Goal: Task Accomplishment & Management: Complete application form

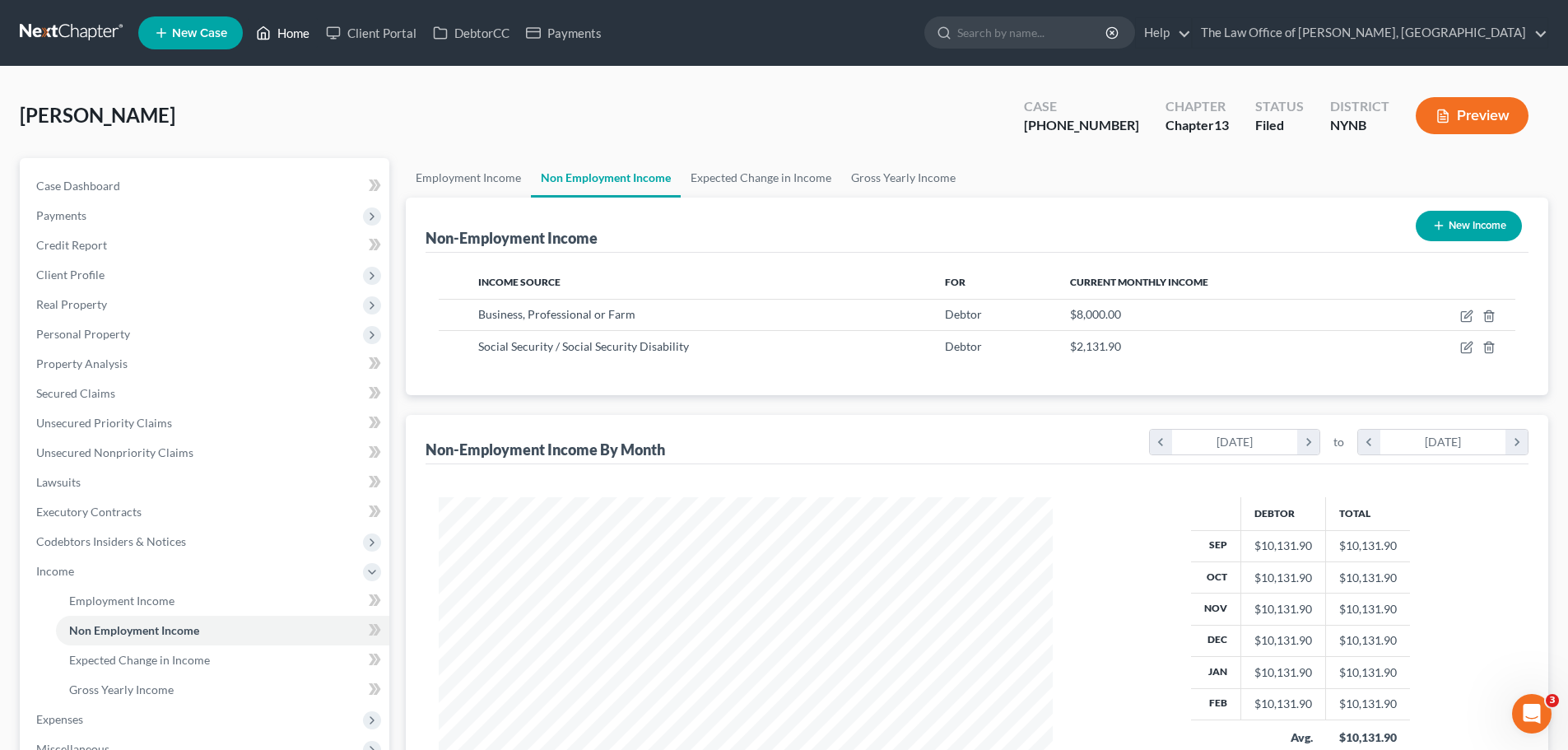
drag, startPoint x: 284, startPoint y: 24, endPoint x: 301, endPoint y: 37, distance: 21.4
click at [284, 22] on link "Home" at bounding box center [283, 33] width 70 height 30
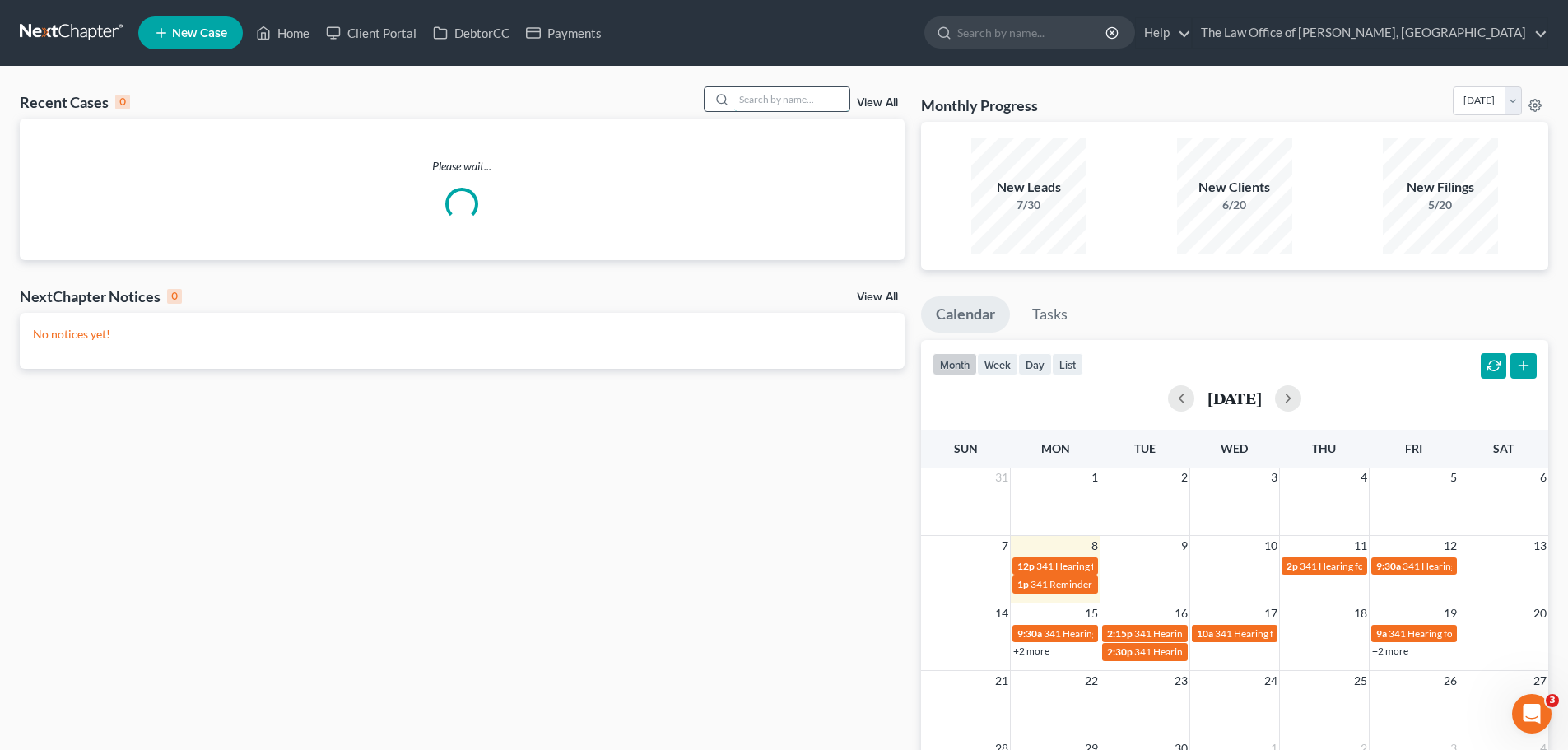
click at [781, 92] on input "search" at bounding box center [791, 98] width 115 height 23
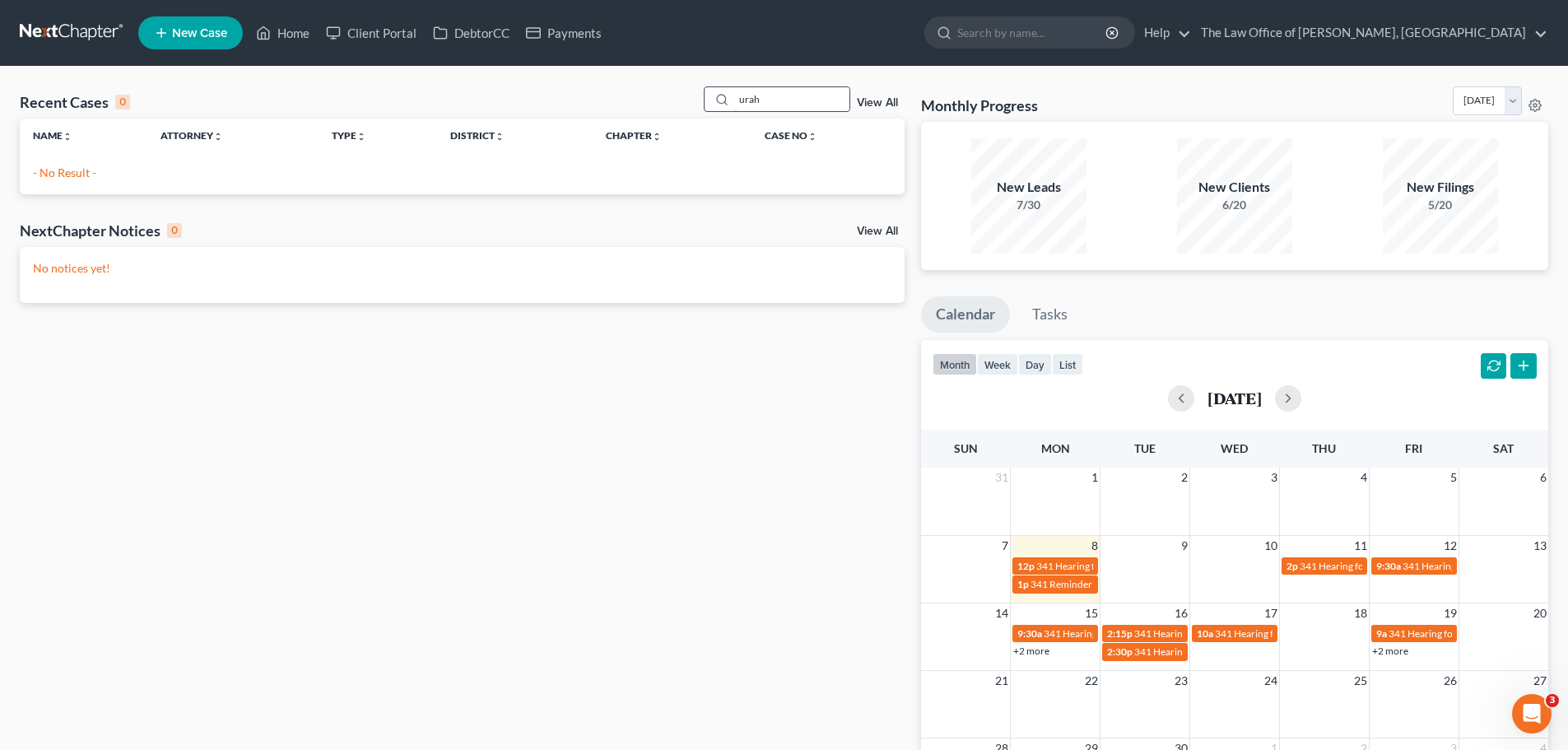
click at [753, 102] on input "urah" at bounding box center [791, 98] width 115 height 23
type input "uriah"
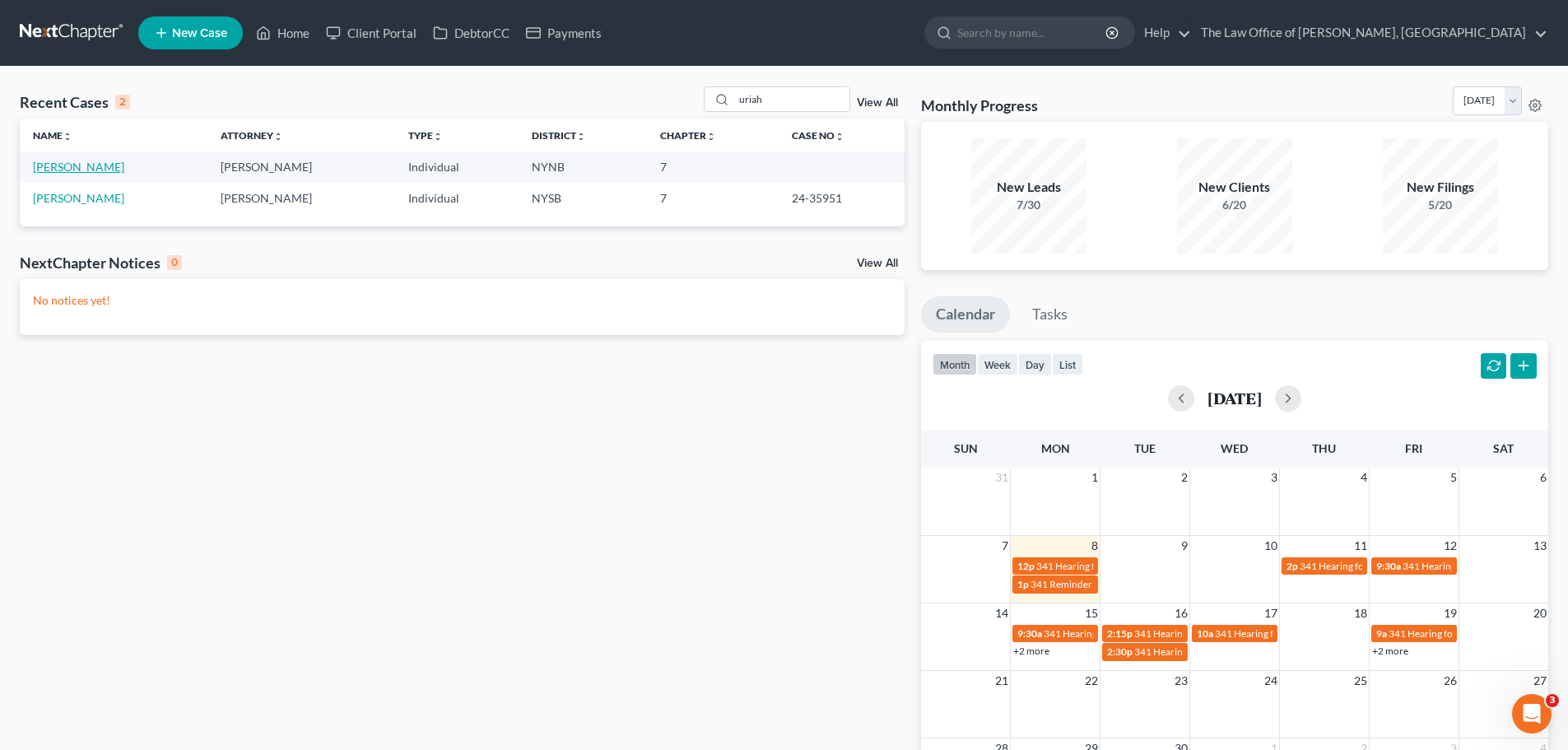
click at [48, 169] on link "John, Uriah" at bounding box center [79, 166] width 92 height 14
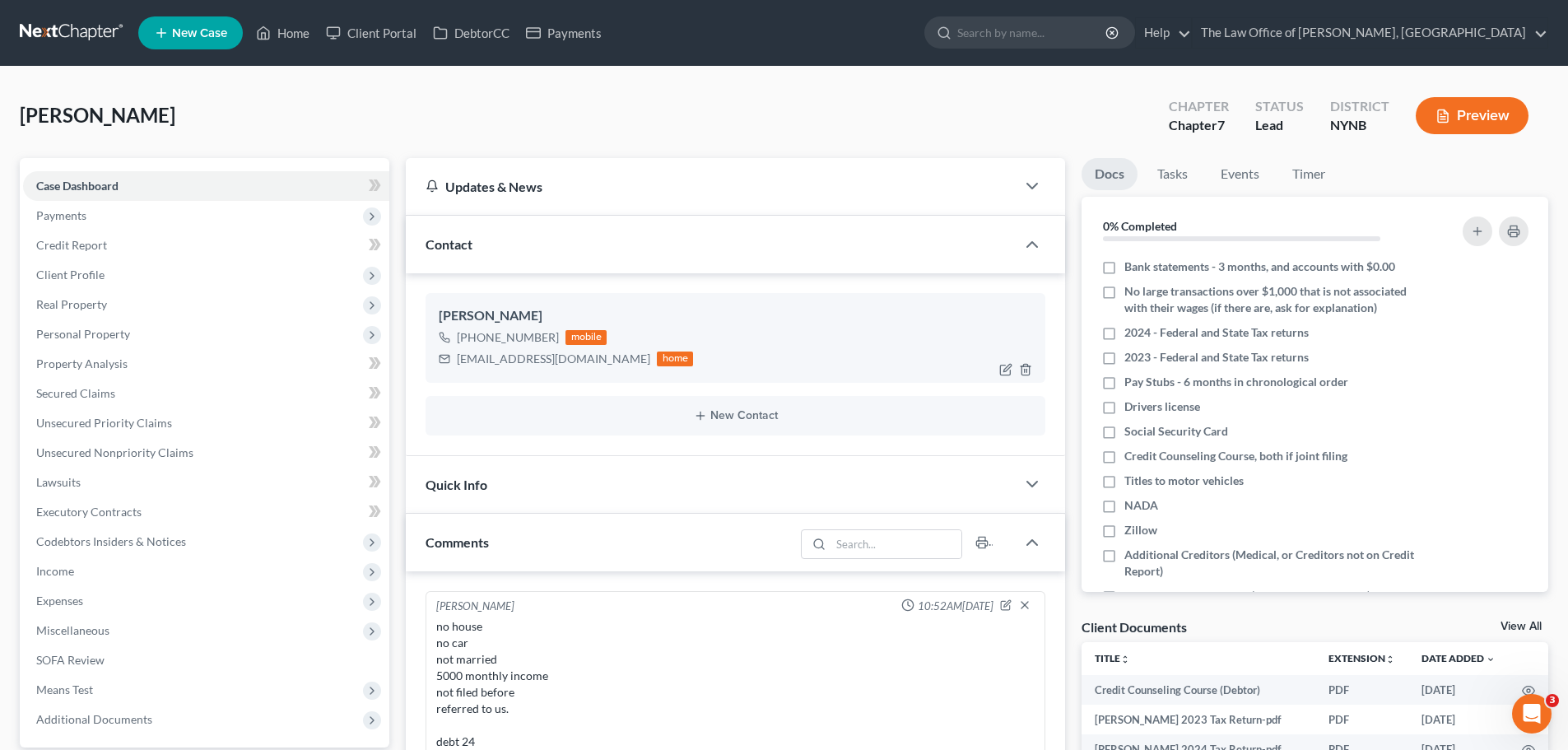
scroll to position [747, 0]
click at [572, 360] on div "Souljahnjaharmy@gmail.com" at bounding box center [554, 359] width 194 height 17
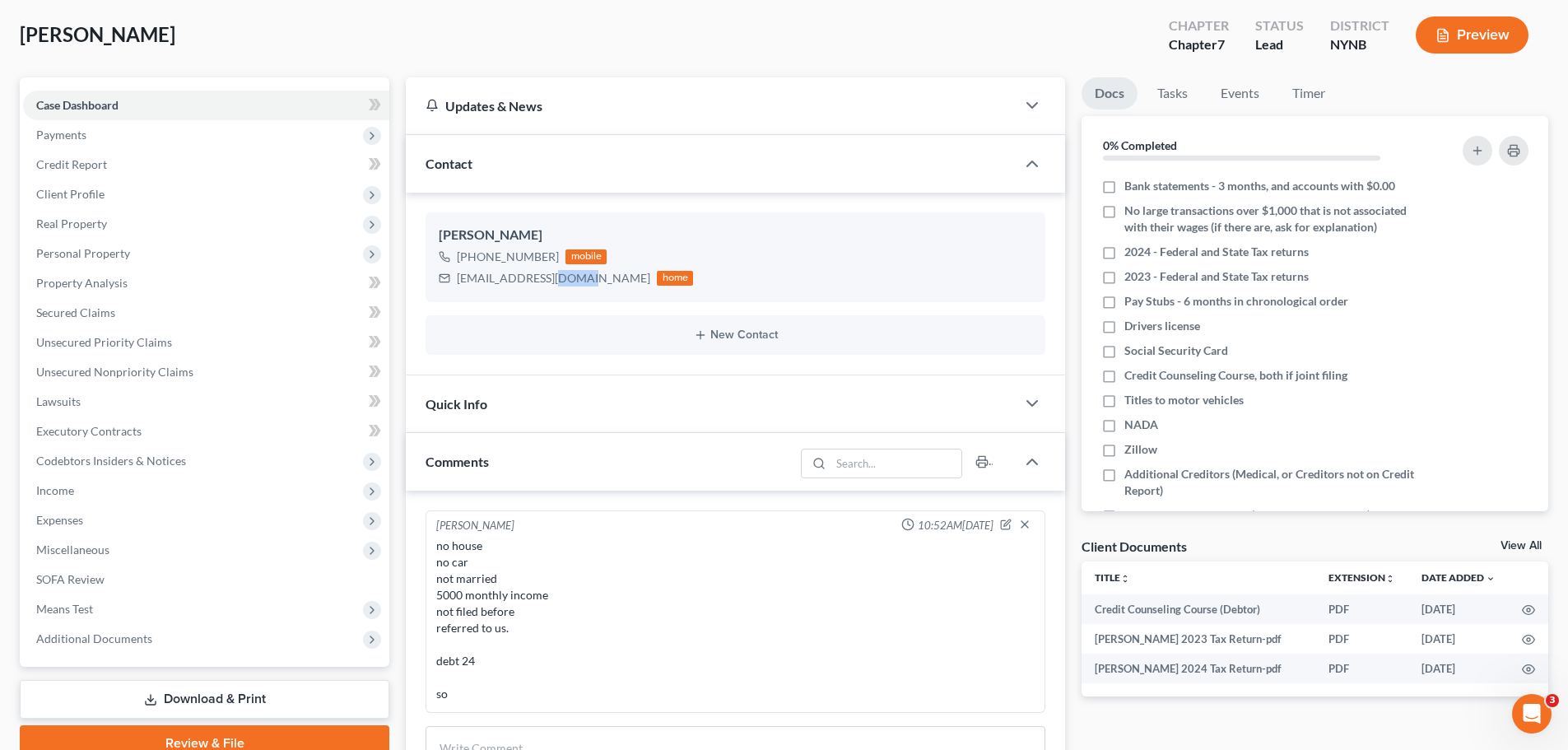
scroll to position [0, 0]
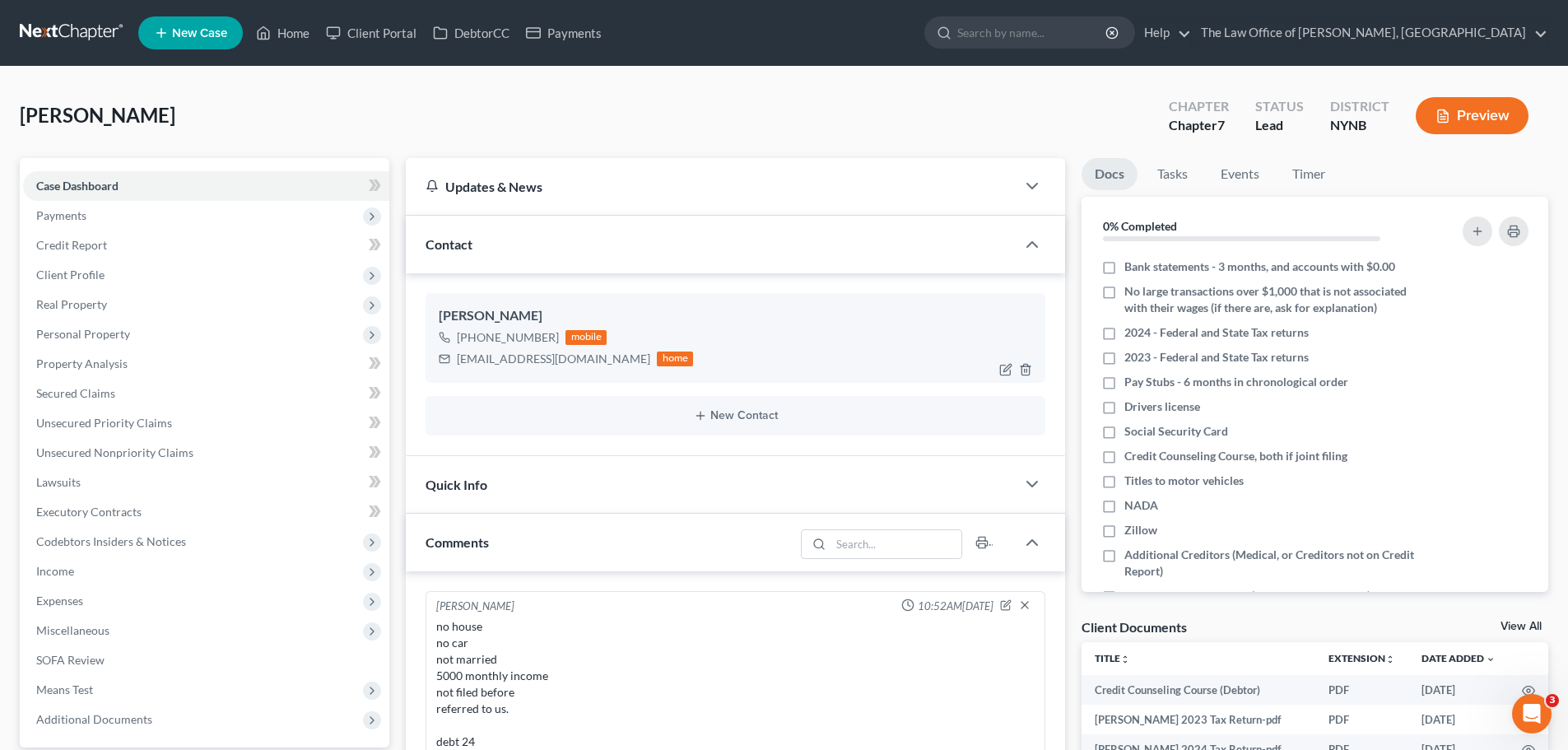
click at [451, 309] on div "Uriah John" at bounding box center [735, 316] width 594 height 20
copy div "Uriah"
click at [472, 30] on link "DebtorCC" at bounding box center [470, 33] width 93 height 30
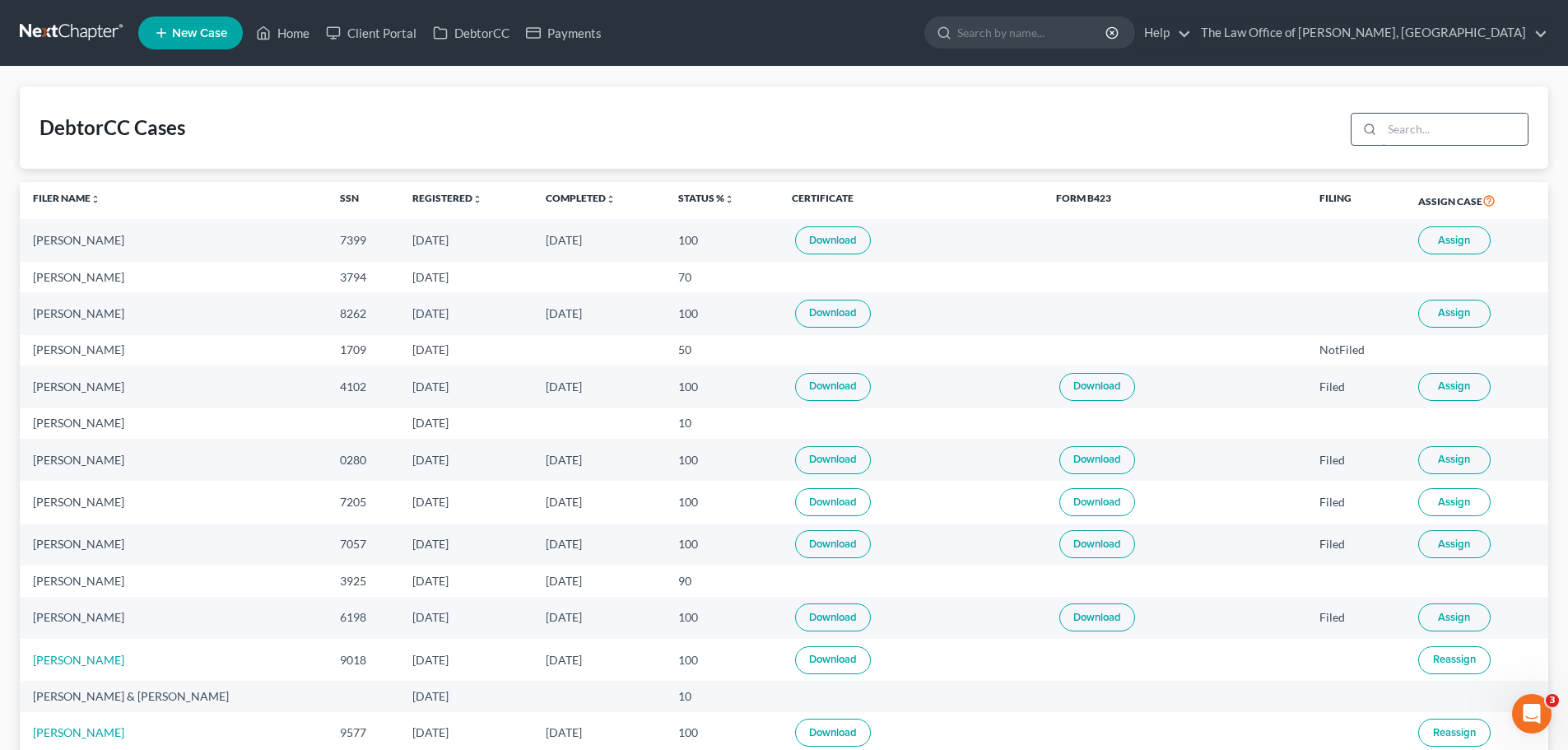
click at [1423, 133] on input "search" at bounding box center [1456, 128] width 146 height 31
paste input "Uriah"
type input "Uriah"
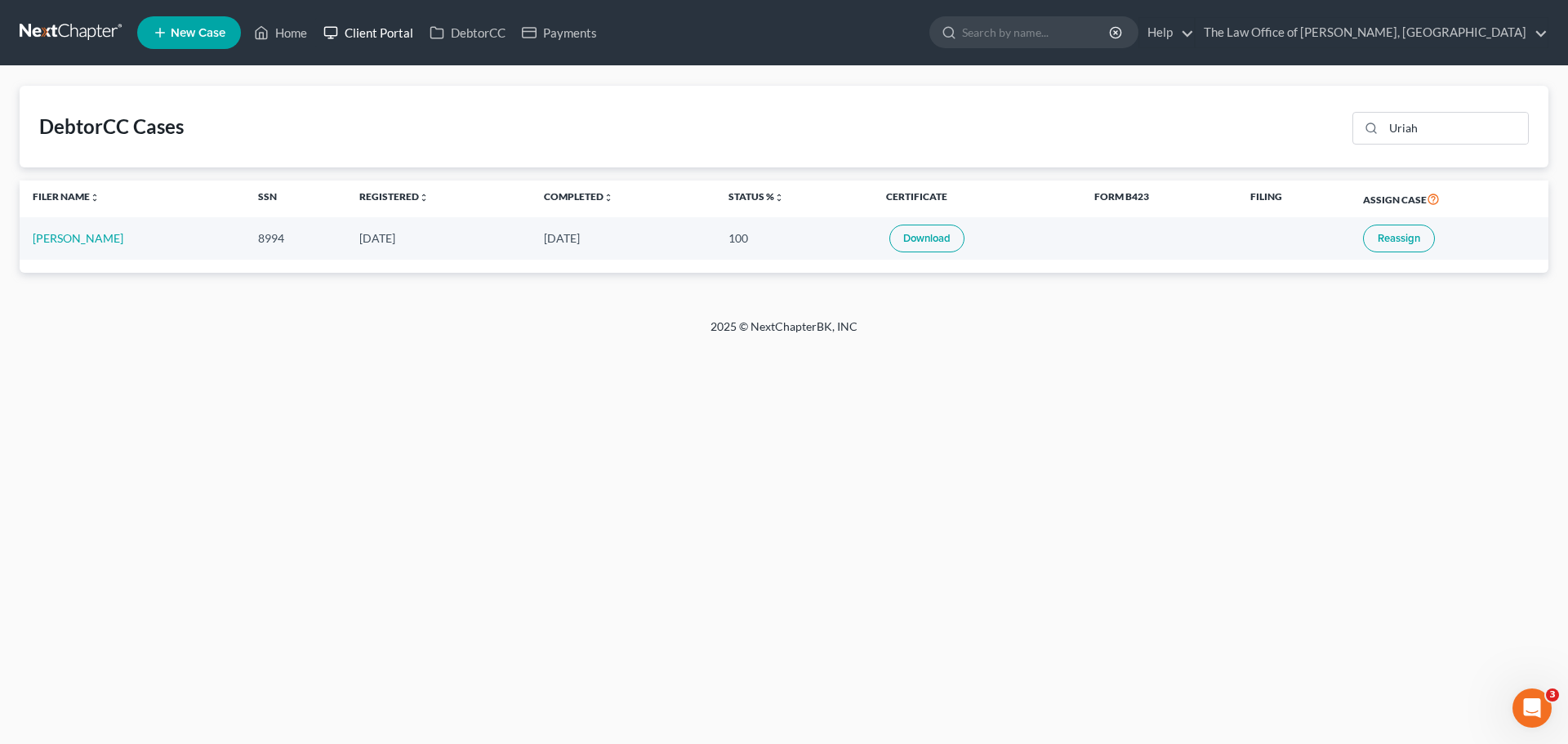
click at [386, 34] on link "Client Portal" at bounding box center [368, 33] width 106 height 30
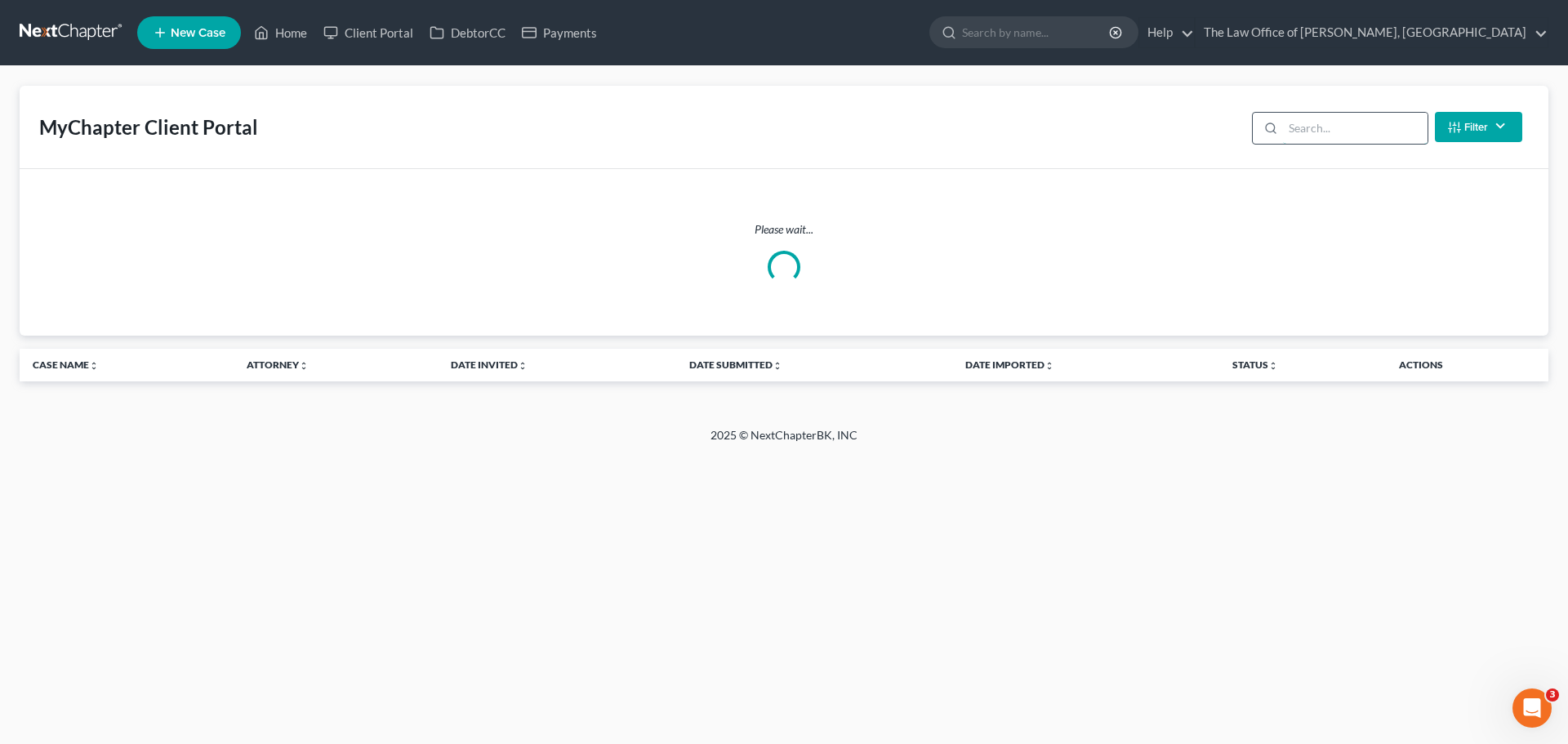
click at [1310, 134] on input "search" at bounding box center [1356, 127] width 145 height 31
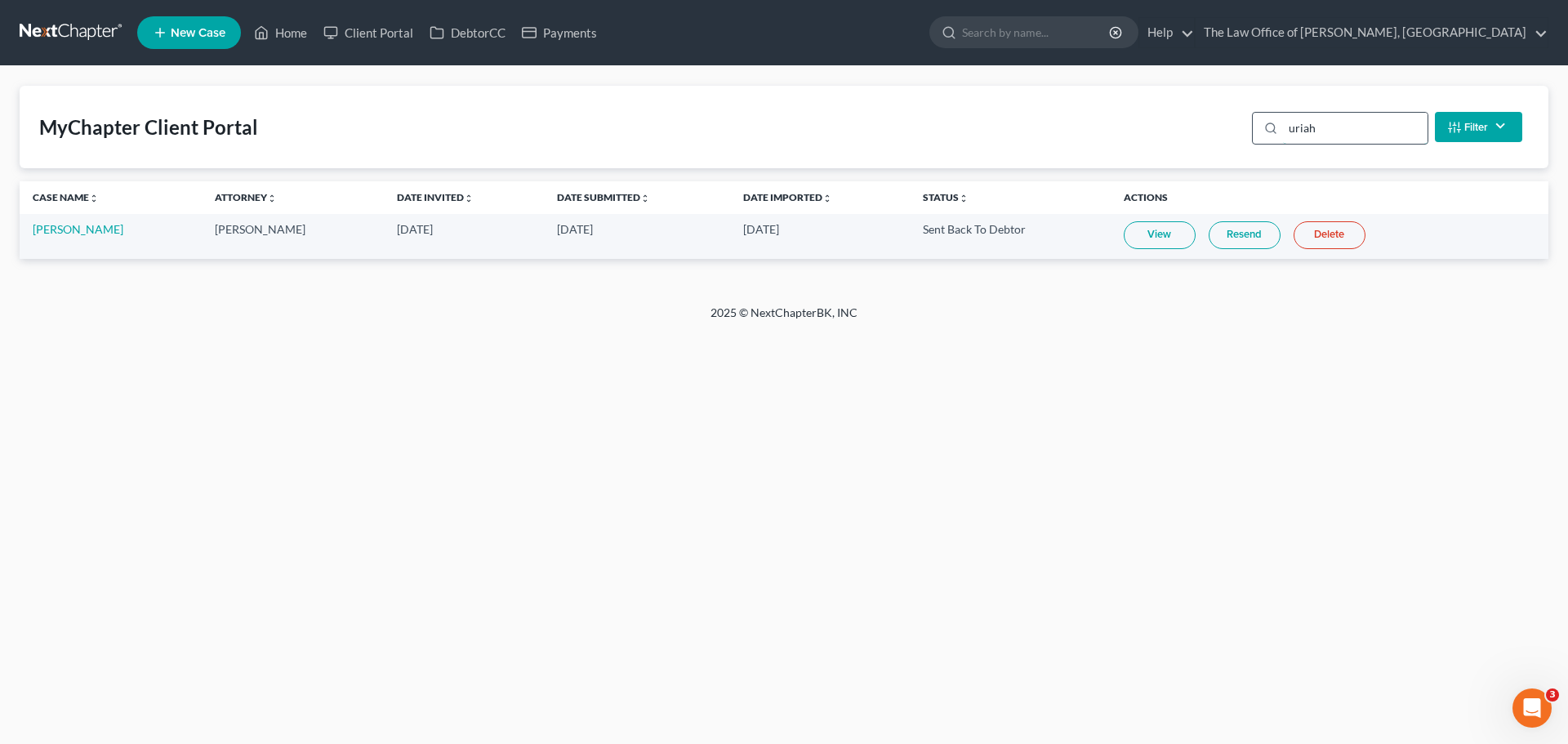
type input "uriah"
click at [1151, 240] on link "View" at bounding box center [1159, 235] width 72 height 28
click at [47, 231] on link "Uriah John" at bounding box center [78, 228] width 91 height 14
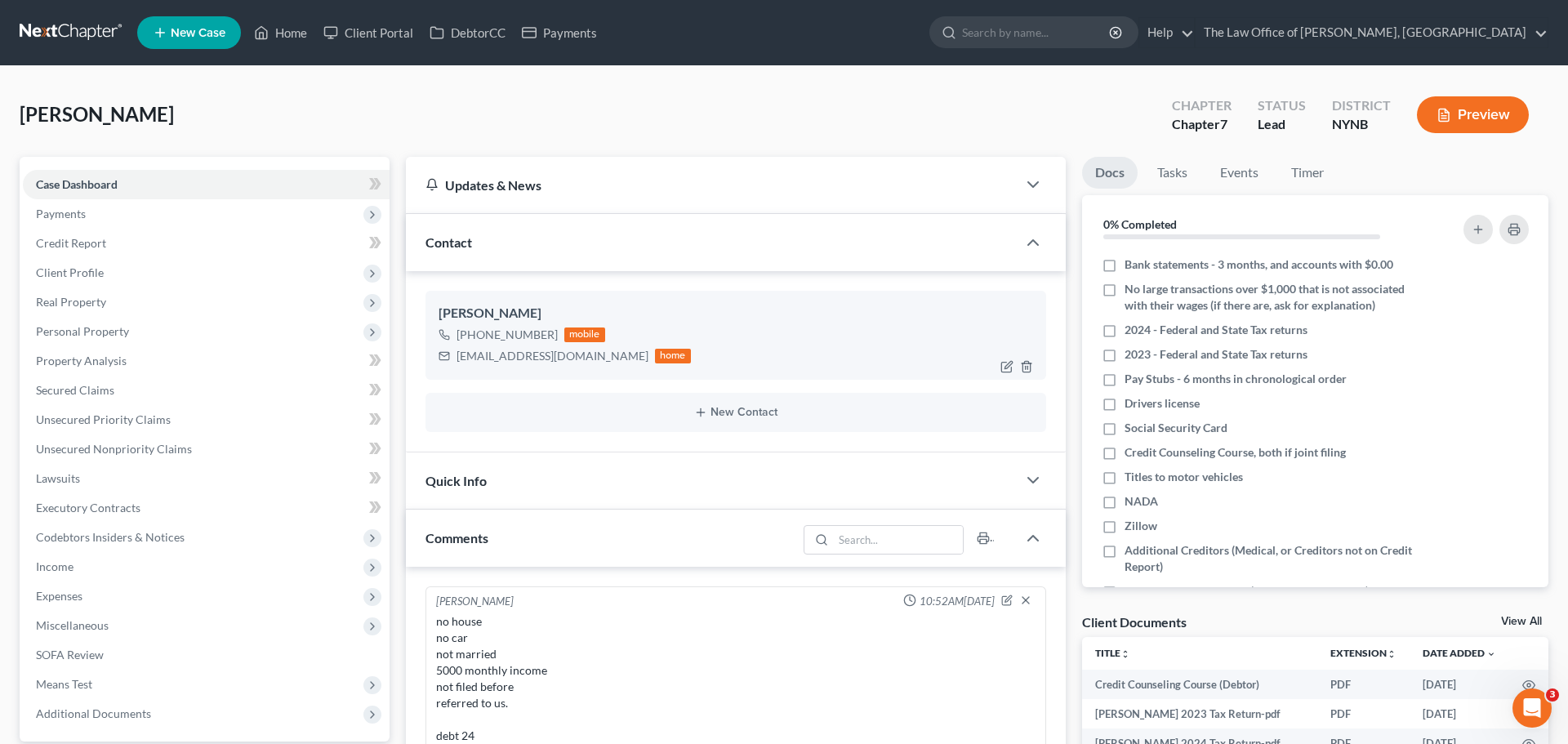
click at [510, 355] on div "Souljahnjaharmy@gmail.com" at bounding box center [552, 356] width 192 height 17
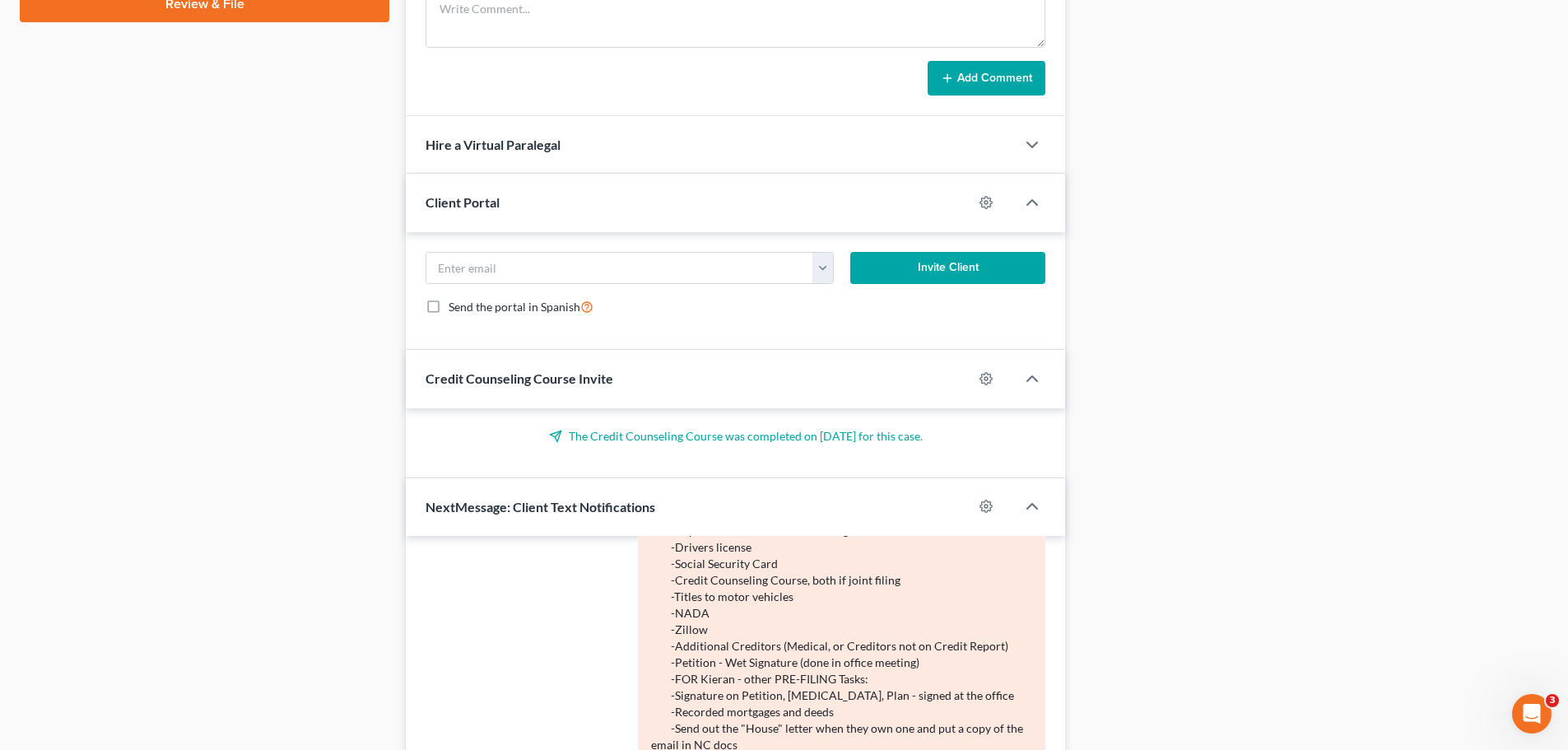
scroll to position [905, 0]
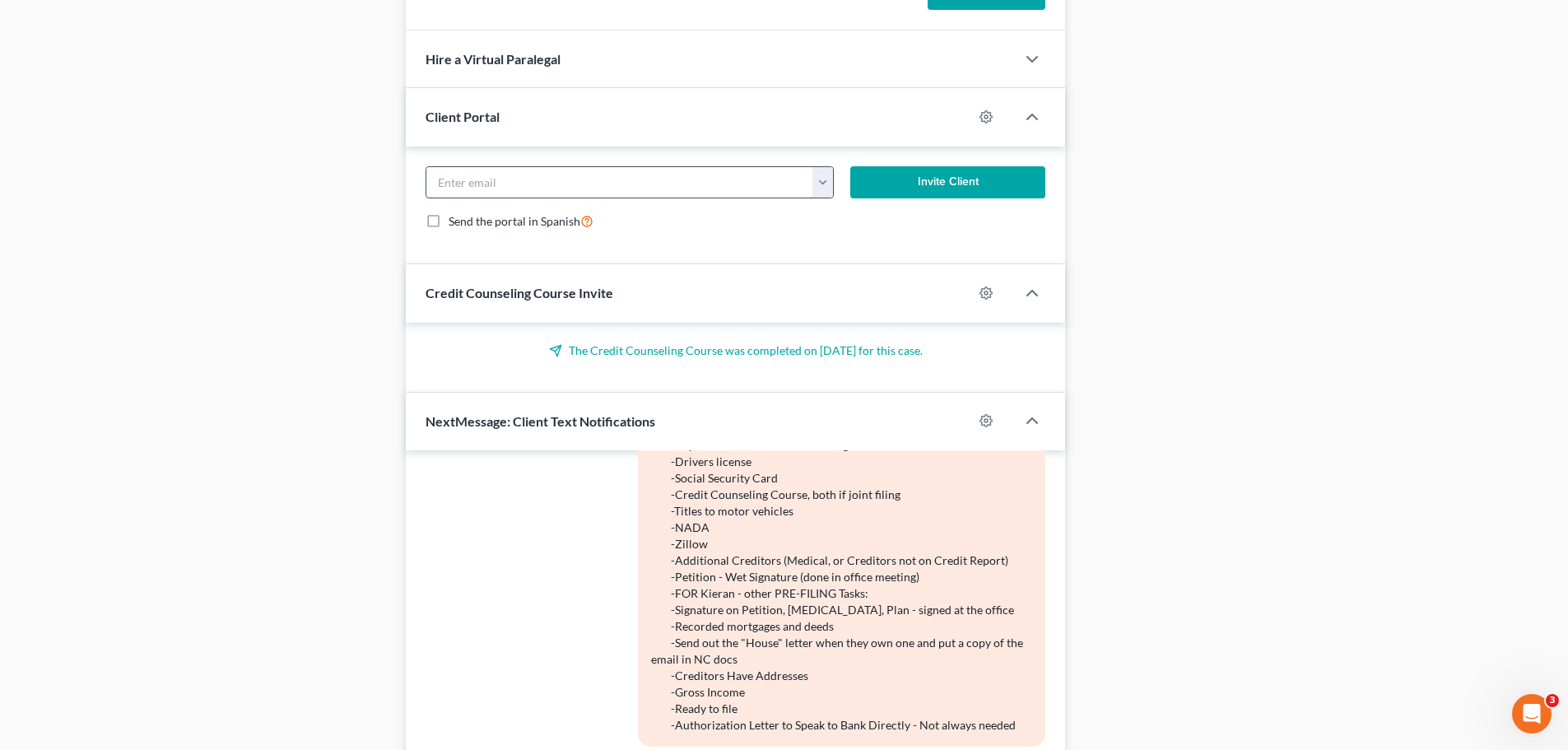
drag, startPoint x: 514, startPoint y: 183, endPoint x: 512, endPoint y: 192, distance: 9.2
click at [514, 183] on input "email" at bounding box center [619, 182] width 387 height 31
paste input "Souljahnjaharmy@gmail.com"
type input "Souljahnjaharmy@gmail.com"
click at [921, 180] on button "Invite Client" at bounding box center [948, 183] width 196 height 33
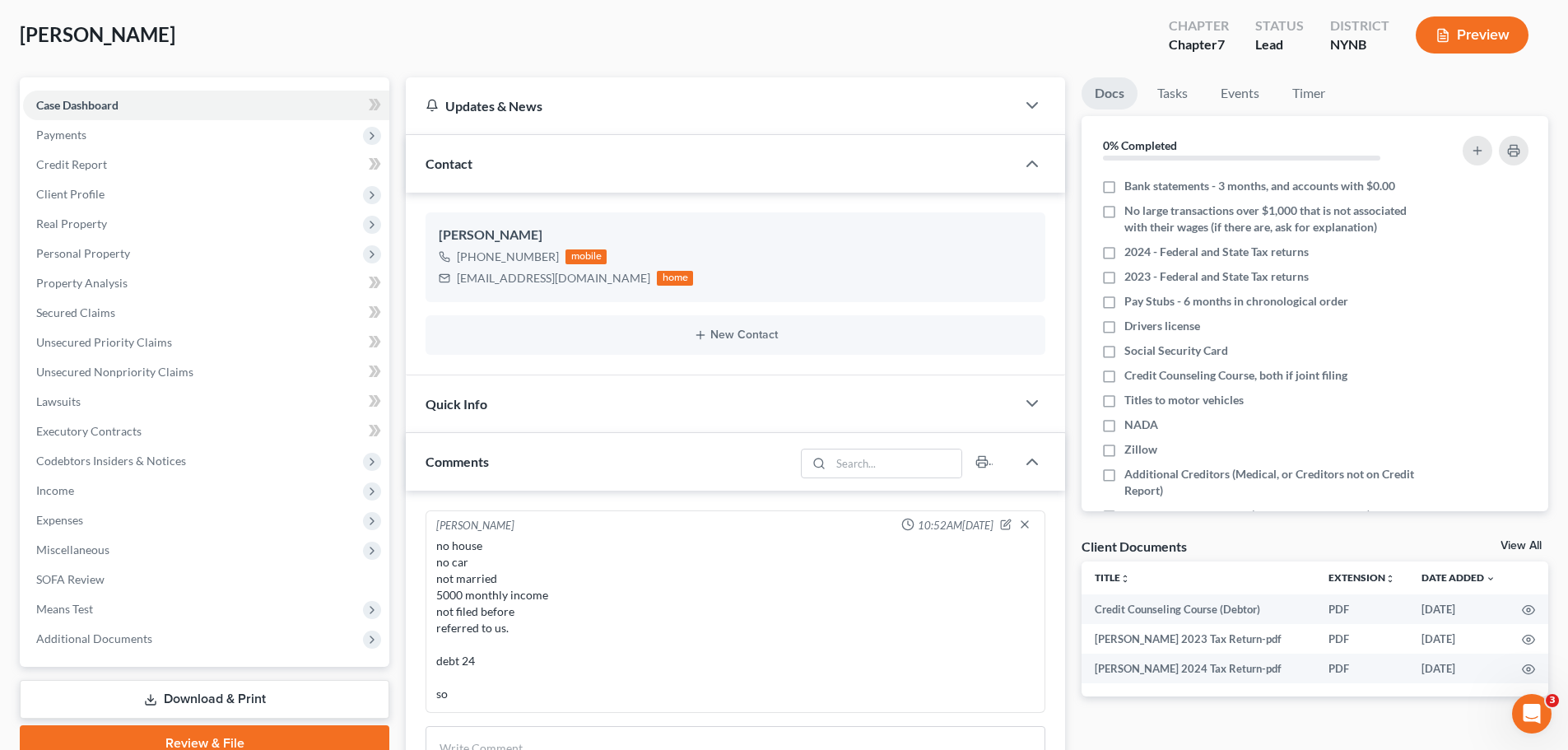
scroll to position [0, 0]
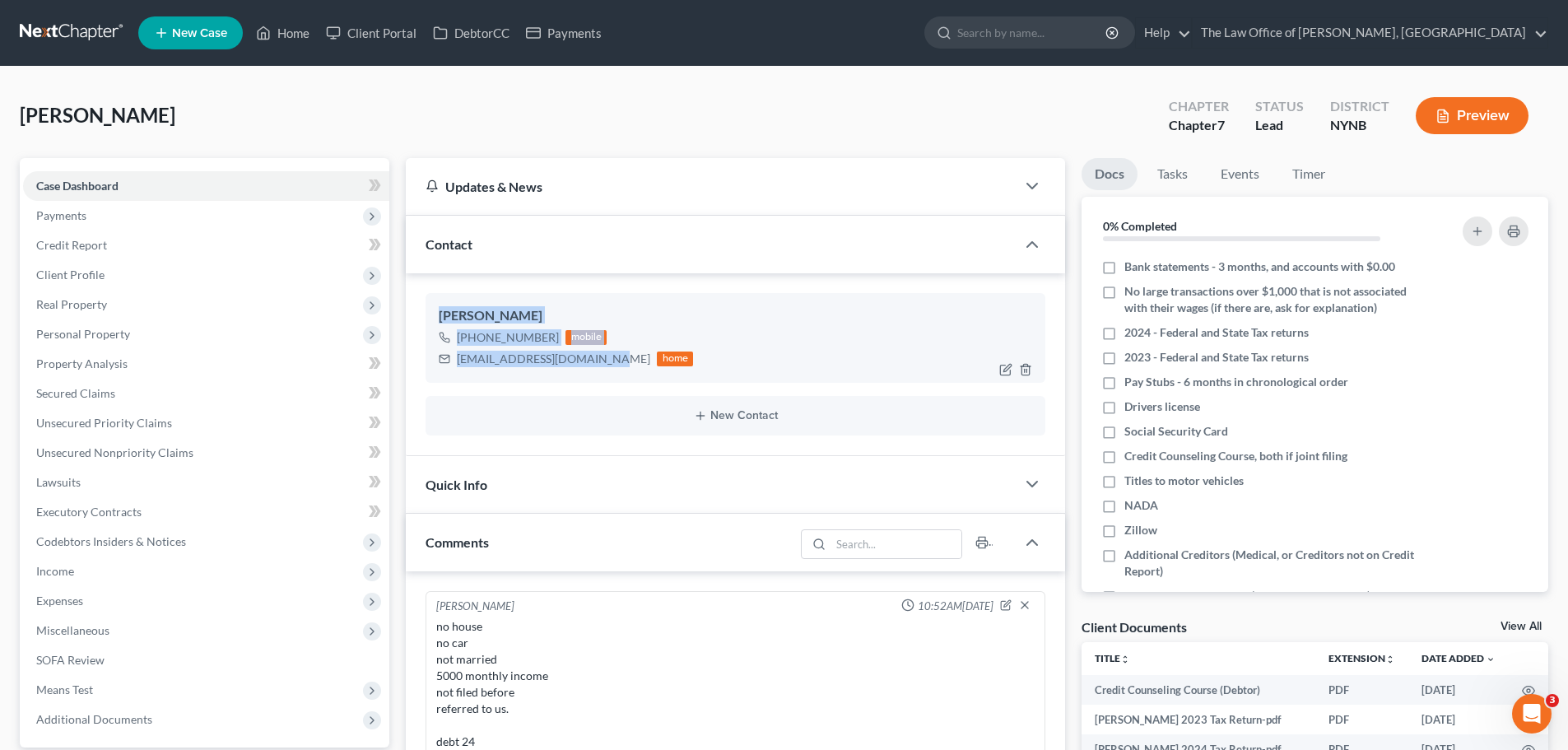
drag, startPoint x: 435, startPoint y: 309, endPoint x: 601, endPoint y: 369, distance: 176.5
click at [601, 369] on div "Uriah John +1 (518) 227-2503 mobile Souljahnjaharmy@gmail.com home" at bounding box center [735, 337] width 620 height 89
copy div "Uriah John +1 (518) 227-2503 mobile Souljahnjaharmy@gmail.com"
drag, startPoint x: 300, startPoint y: 28, endPoint x: 921, endPoint y: 141, distance: 631.2
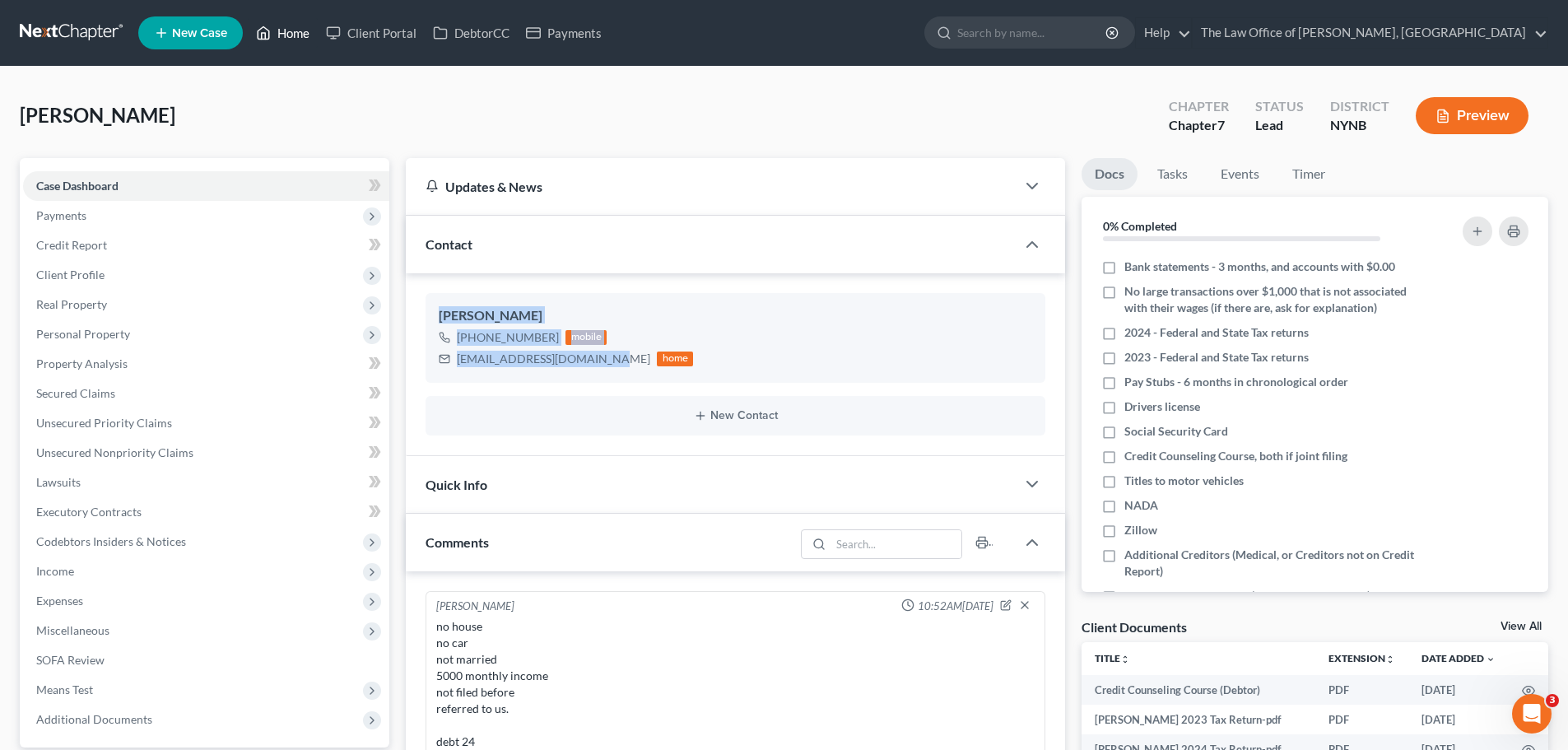
click at [300, 28] on link "Home" at bounding box center [283, 33] width 70 height 30
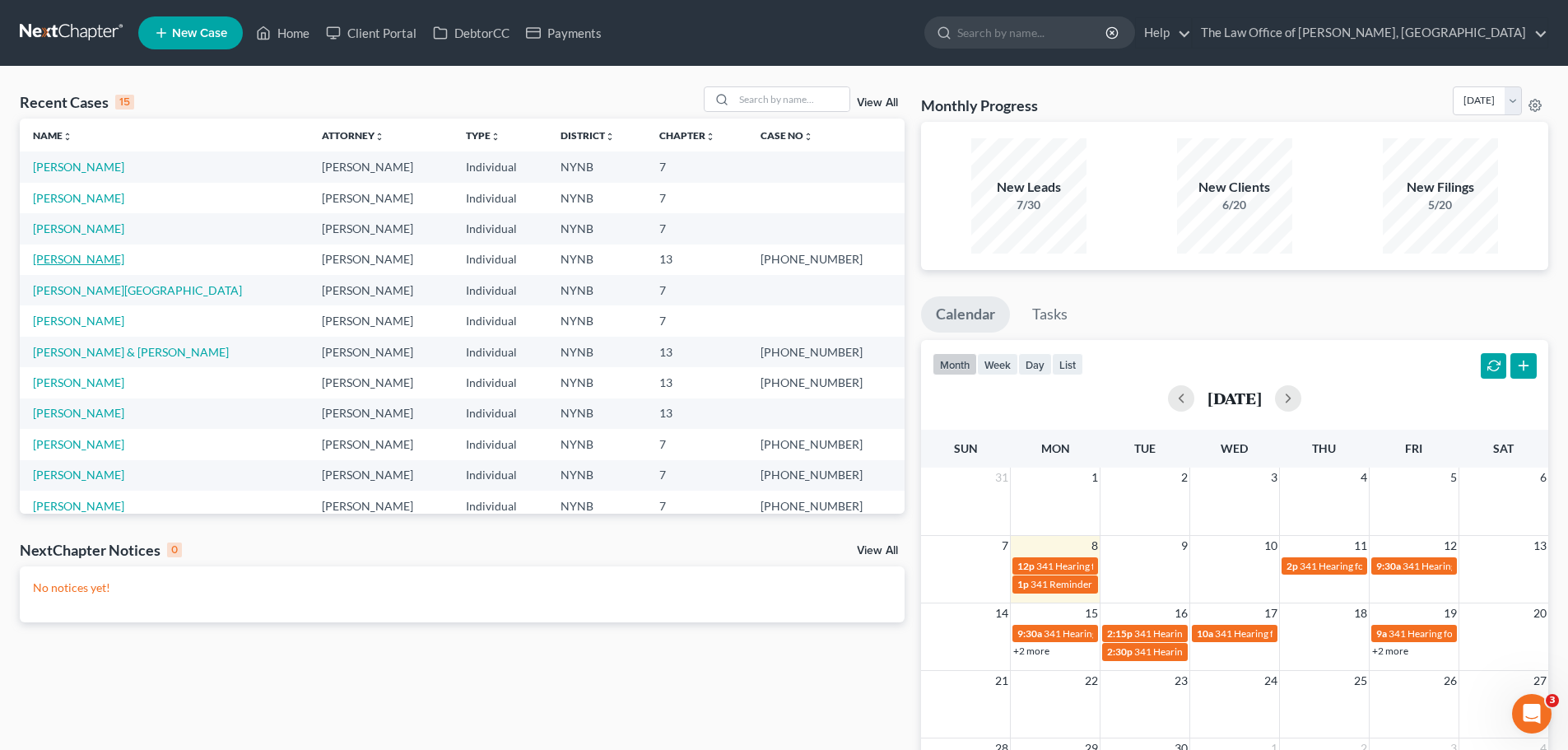
click at [77, 260] on link "Polovina, Sharon" at bounding box center [79, 258] width 92 height 14
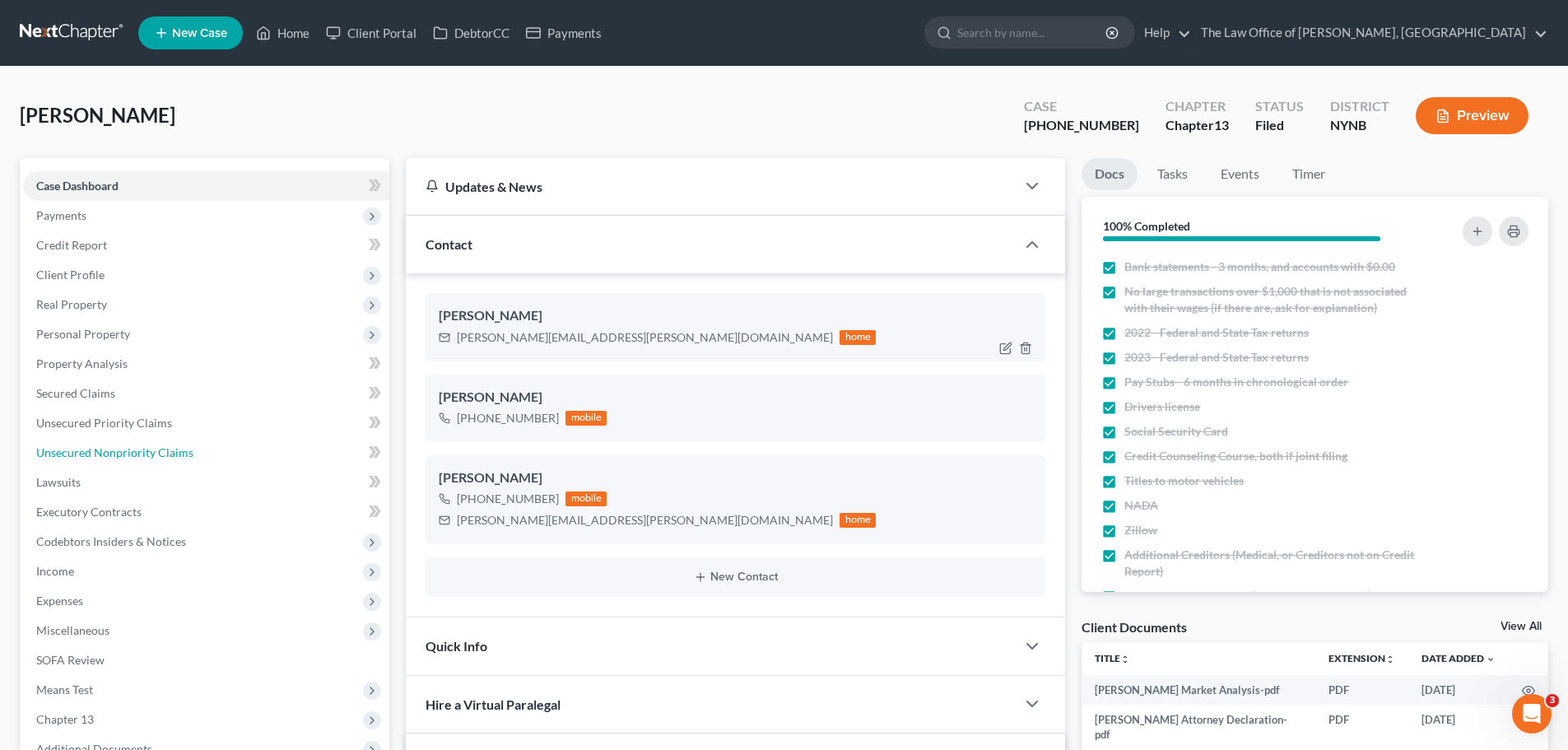
click at [123, 447] on span "Unsecured Nonpriority Claims" at bounding box center [115, 451] width 157 height 14
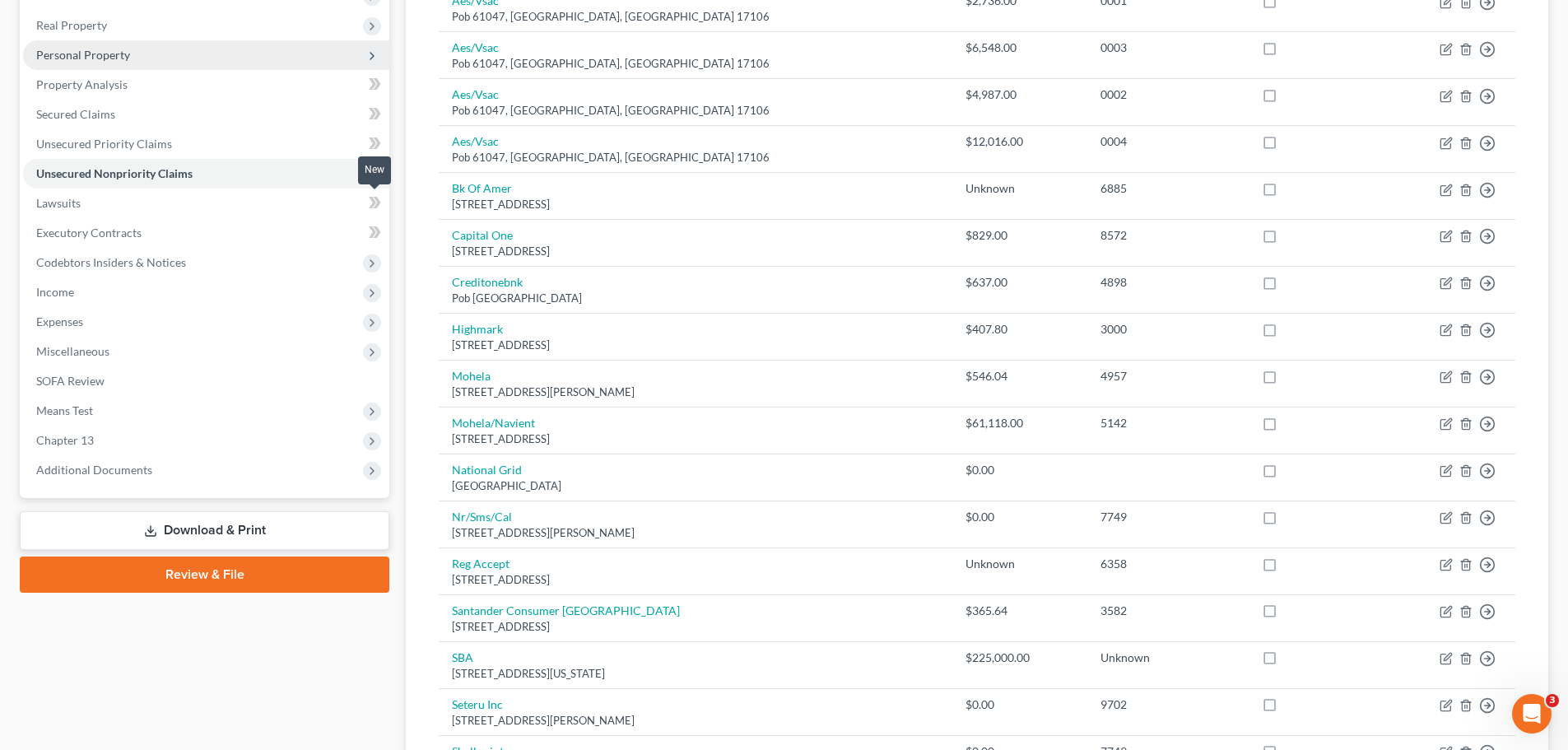
scroll to position [82, 0]
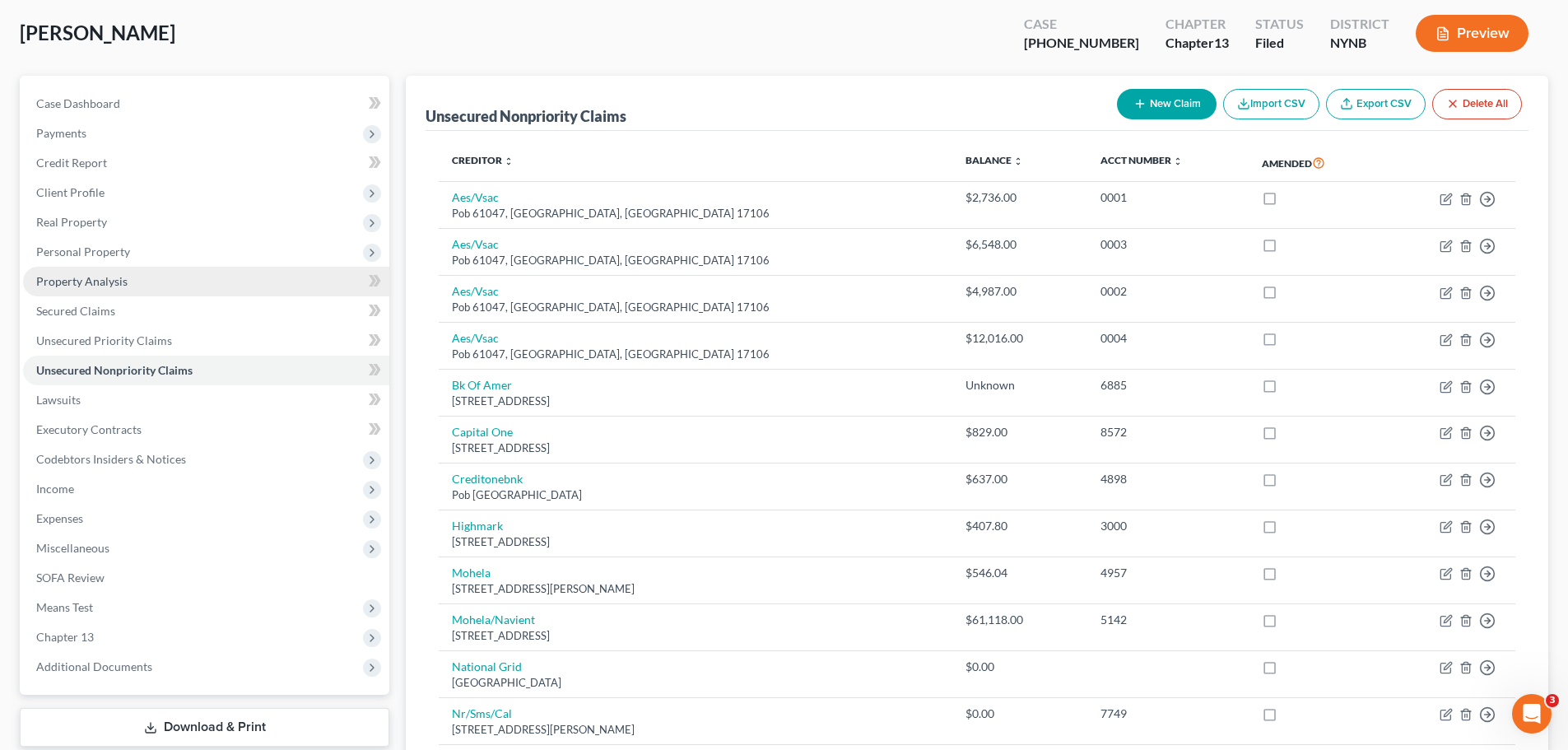
click at [107, 285] on span "Property Analysis" at bounding box center [82, 281] width 92 height 14
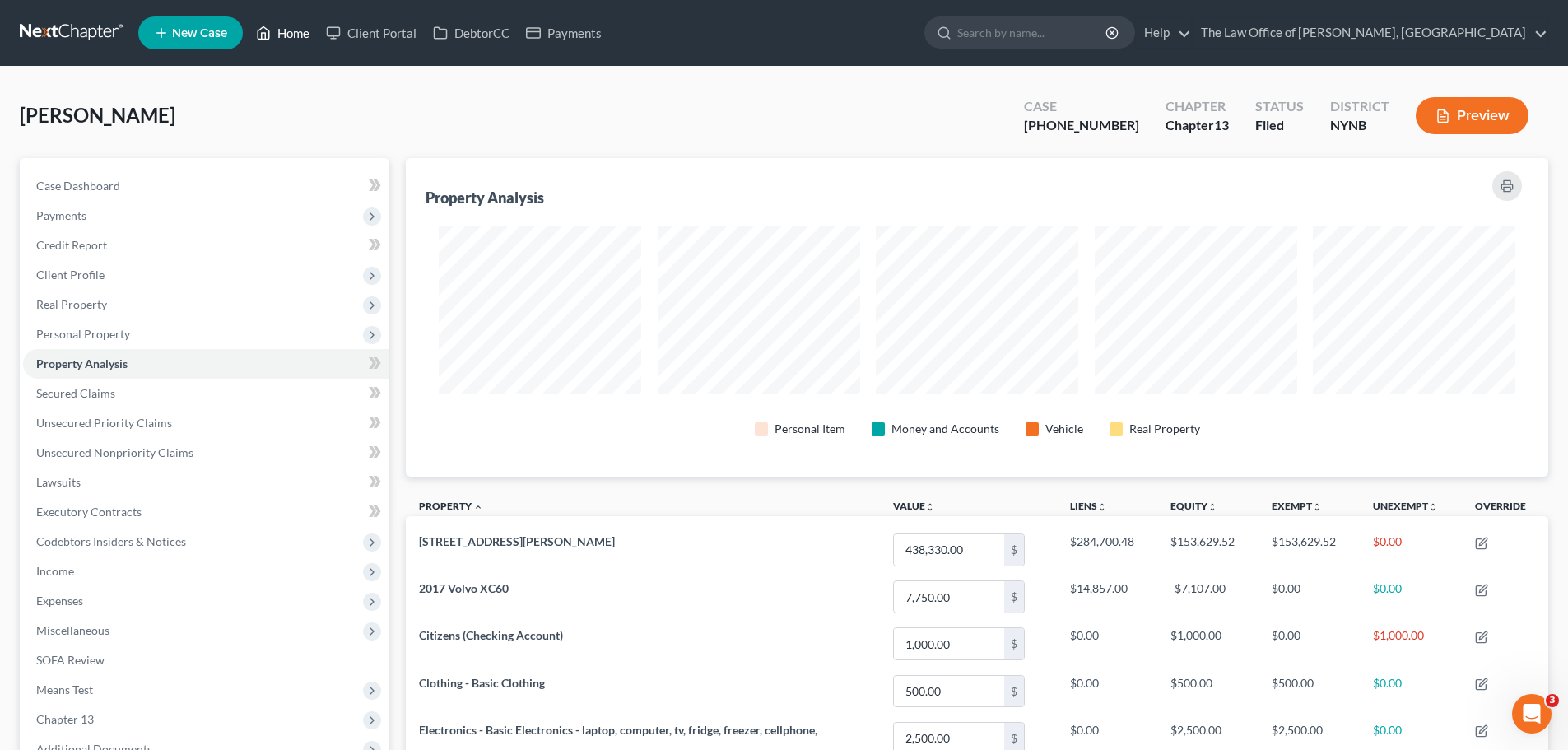
click at [288, 33] on link "Home" at bounding box center [283, 33] width 70 height 30
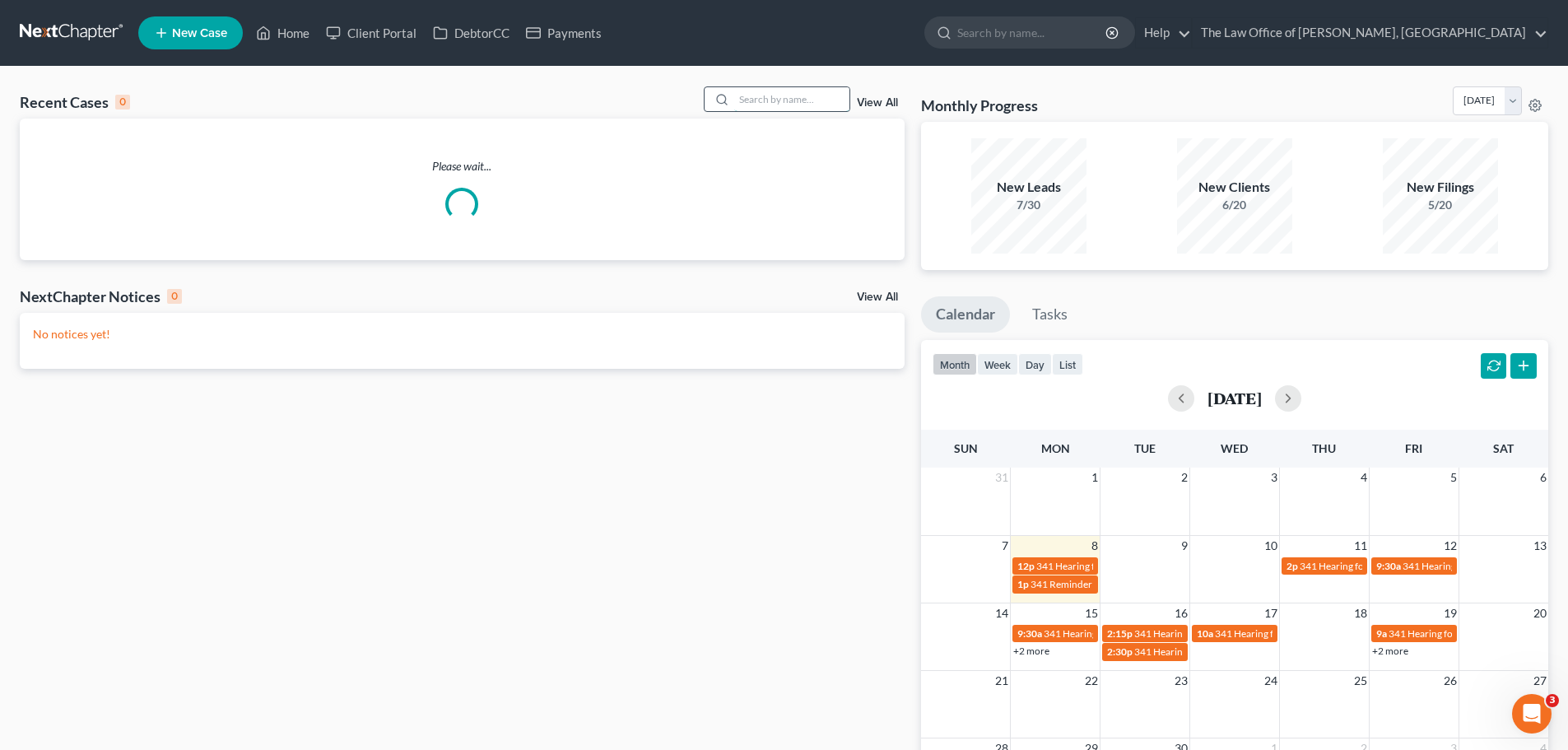
click at [829, 98] on input "search" at bounding box center [791, 98] width 115 height 23
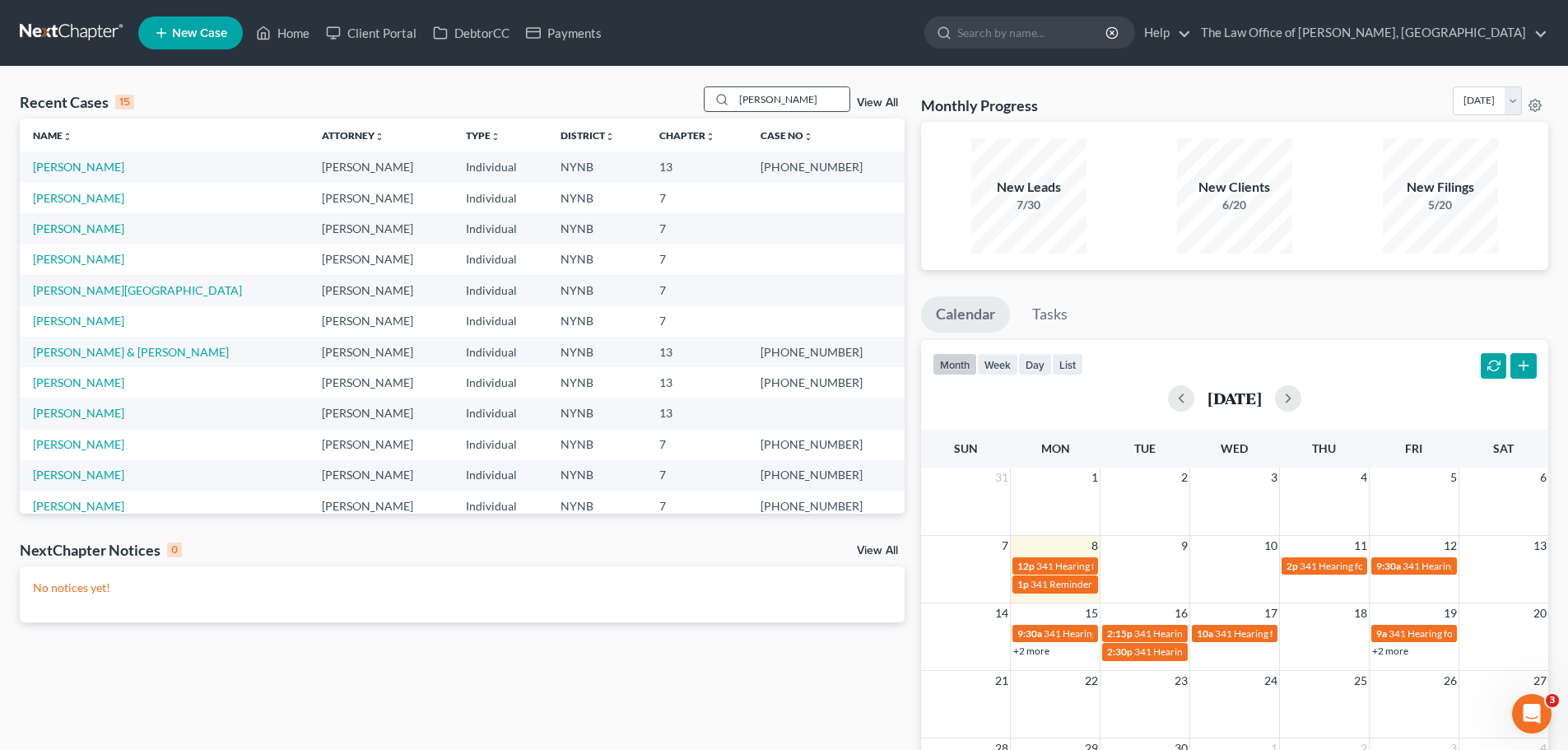
type input "[PERSON_NAME]"
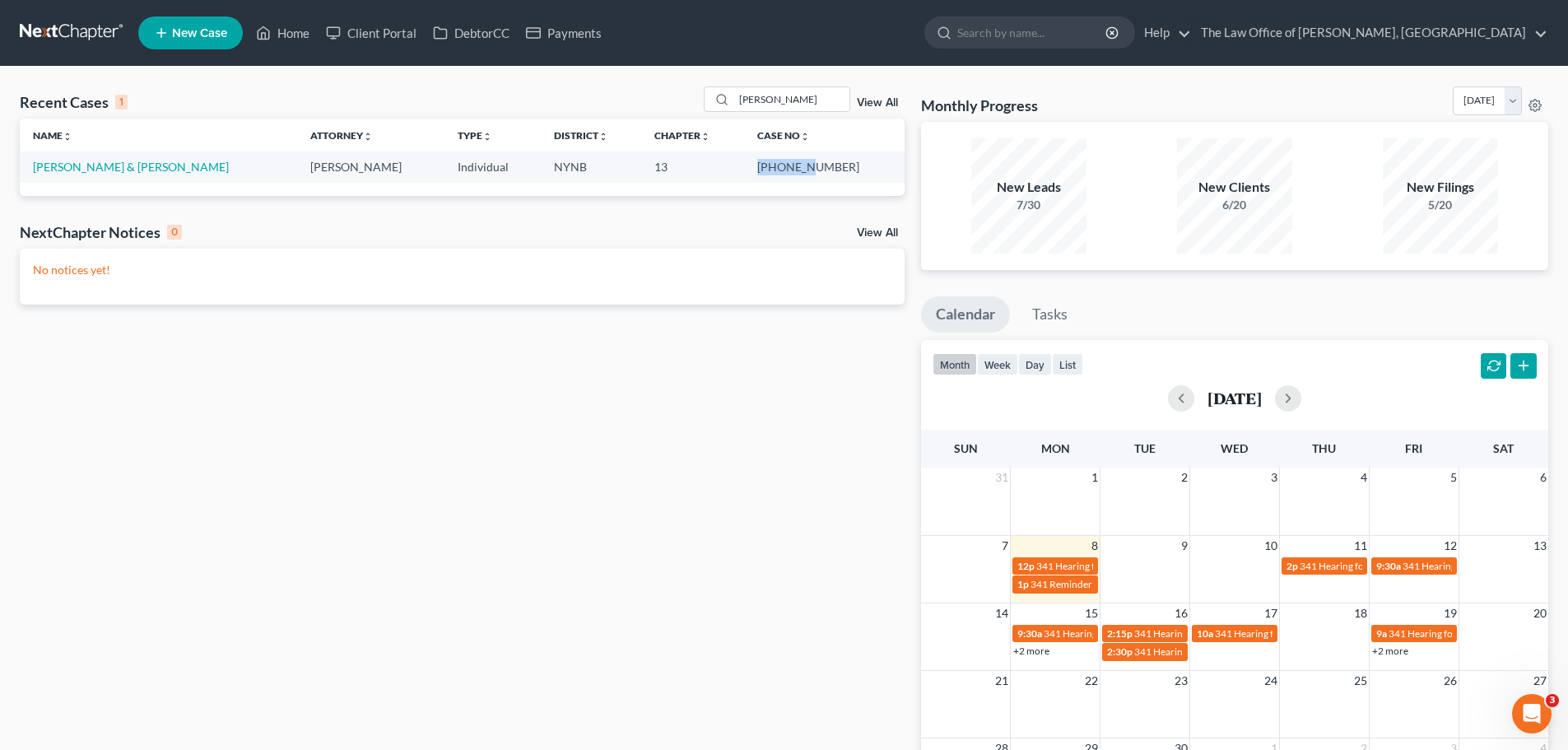
drag, startPoint x: 833, startPoint y: 167, endPoint x: 779, endPoint y: 167, distance: 54.0
click at [782, 166] on td "[PHONE_NUMBER]" at bounding box center [823, 167] width 160 height 31
copy td "24-11438"
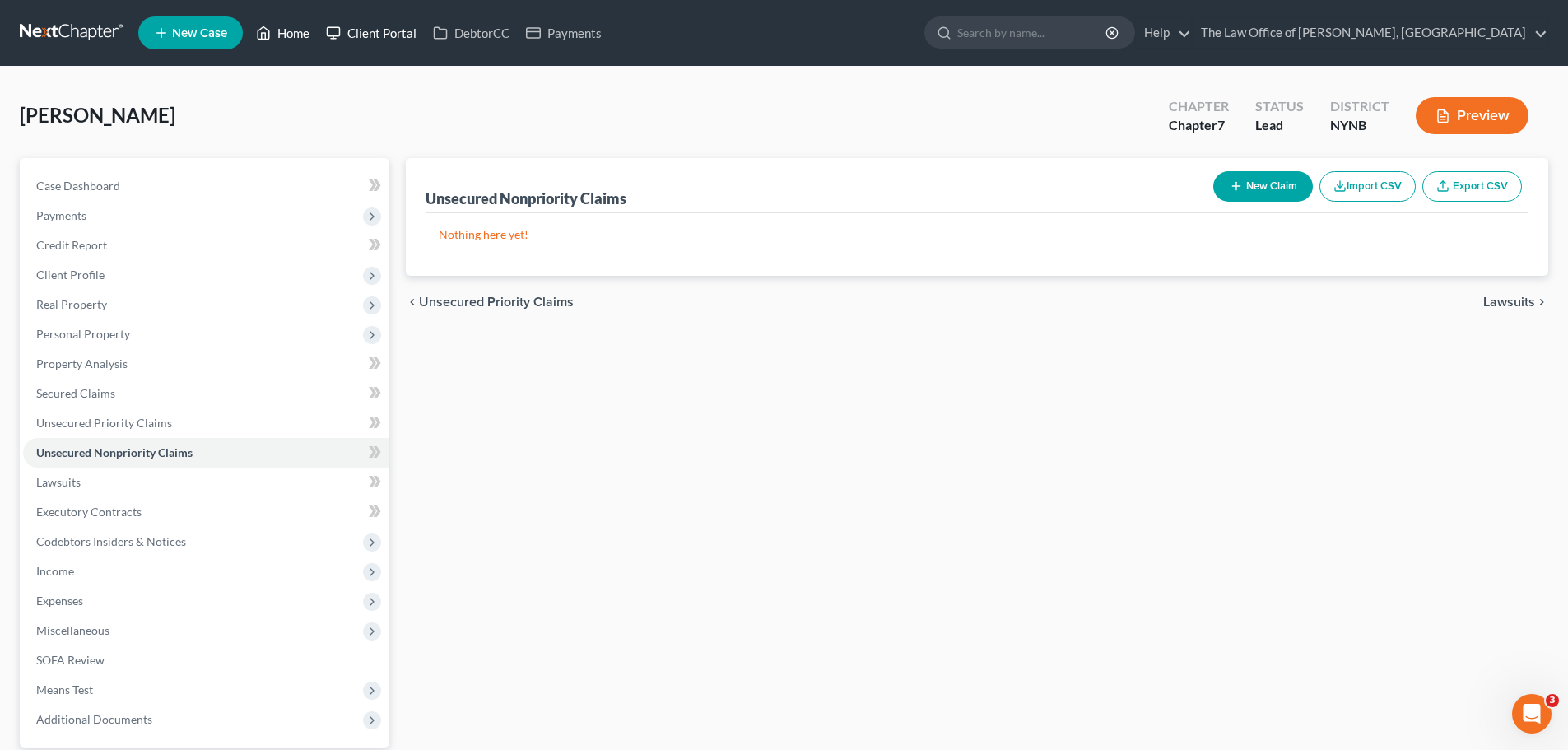
drag, startPoint x: 290, startPoint y: 31, endPoint x: 343, endPoint y: 28, distance: 53.1
click at [290, 31] on link "Home" at bounding box center [283, 33] width 70 height 30
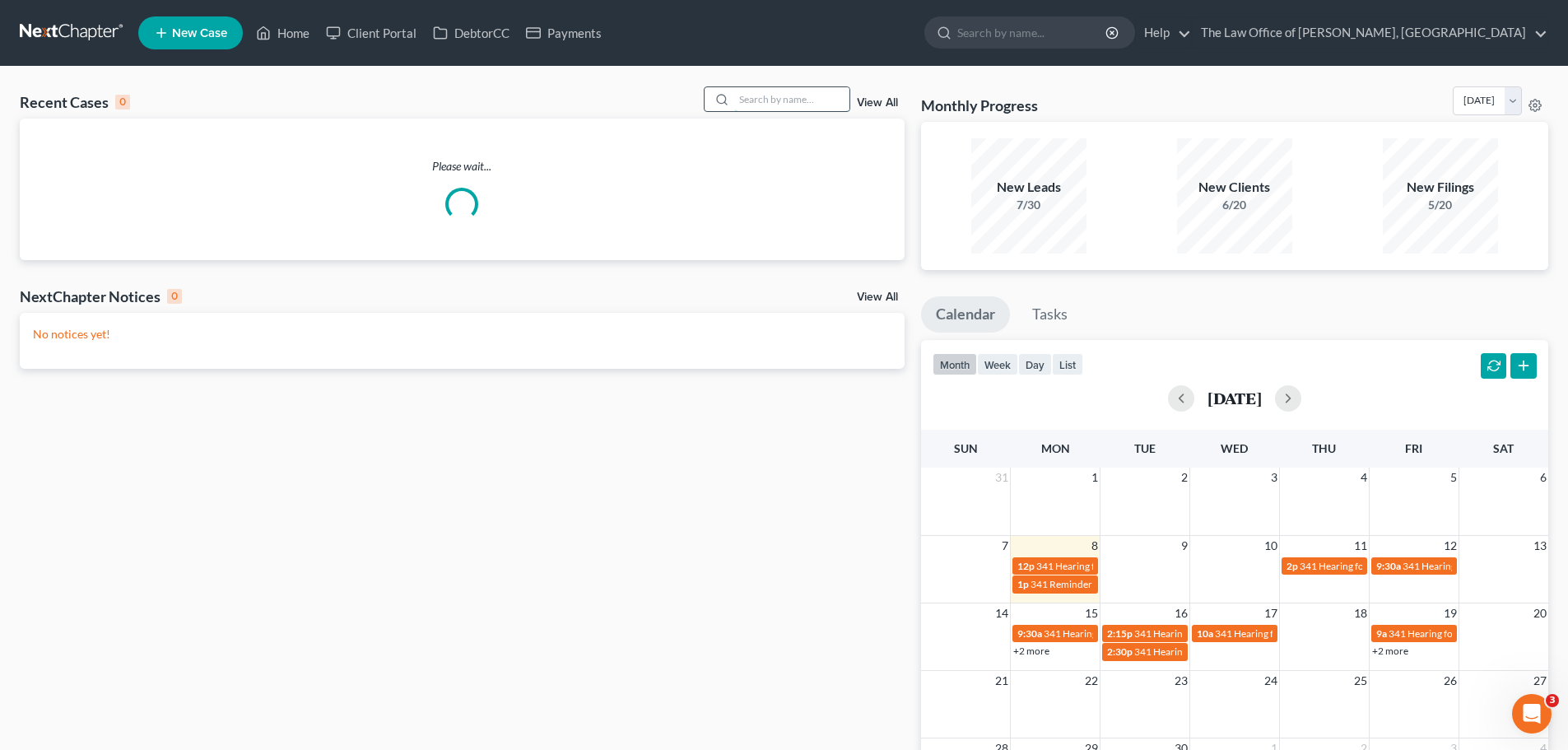
click at [813, 101] on input "search" at bounding box center [791, 98] width 115 height 23
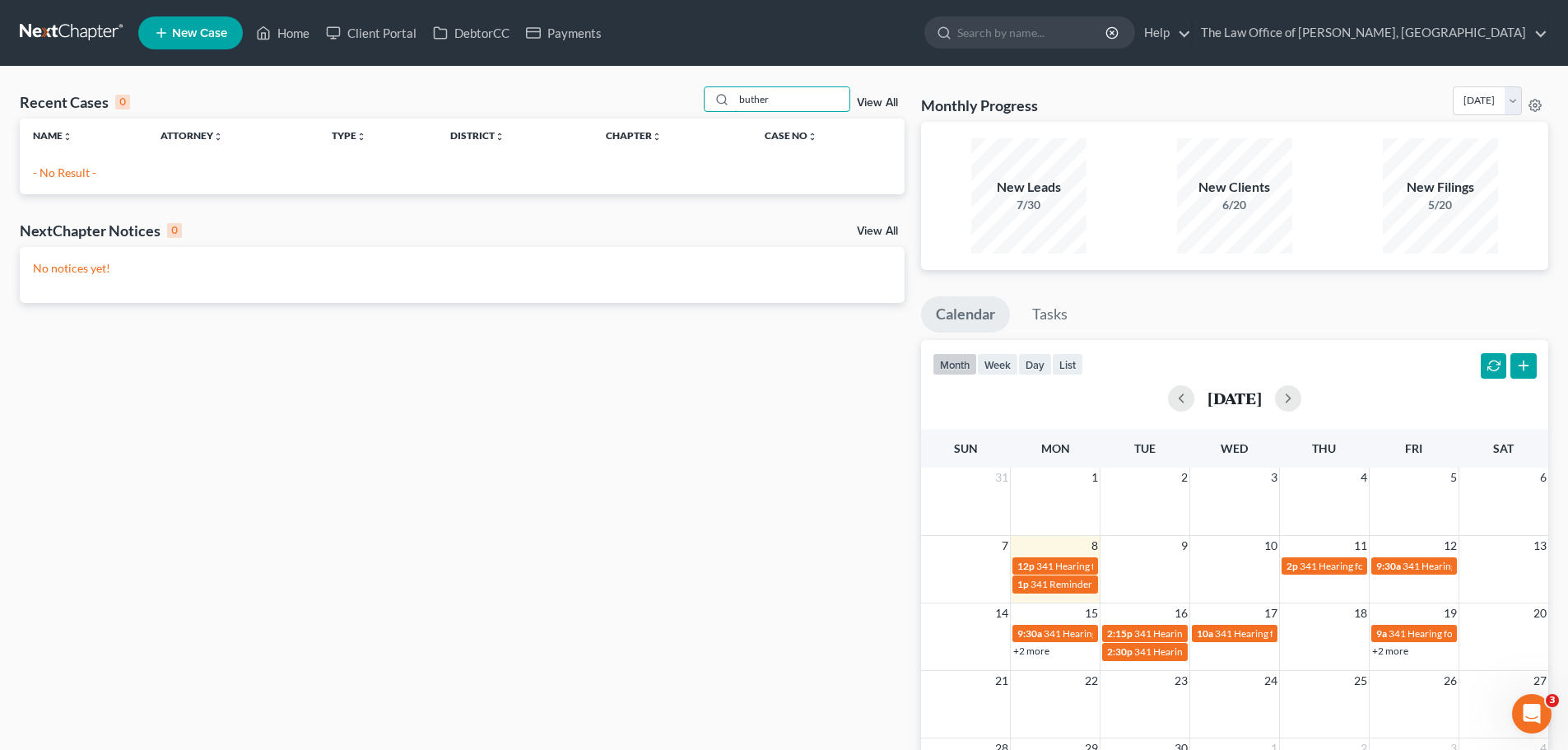
drag, startPoint x: 791, startPoint y: 104, endPoint x: 700, endPoint y: 104, distance: 91.0
click at [700, 104] on div "Recent Cases 0 buther View All" at bounding box center [462, 102] width 885 height 32
type input "butera"
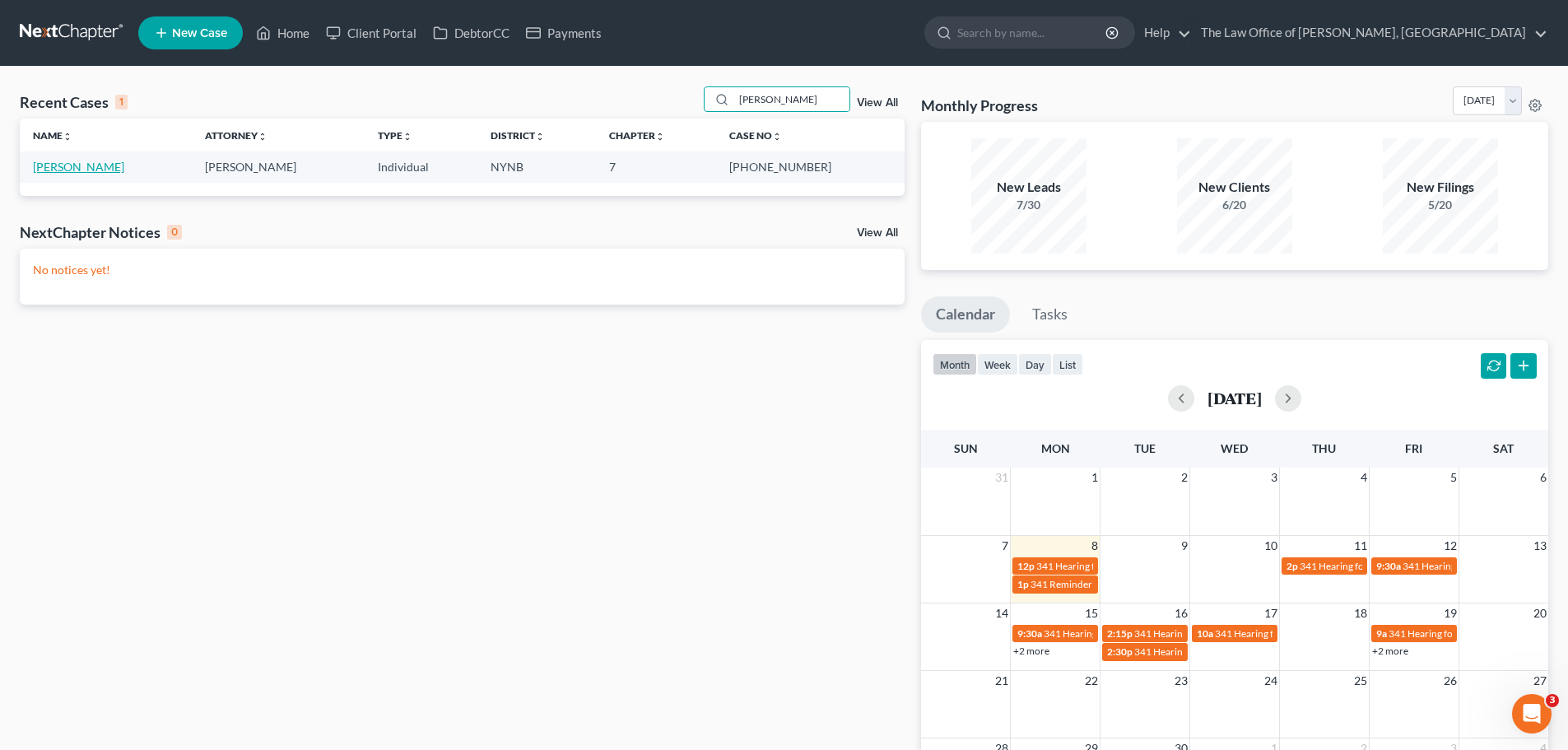
click at [58, 167] on link "Butera, Leo" at bounding box center [79, 166] width 92 height 14
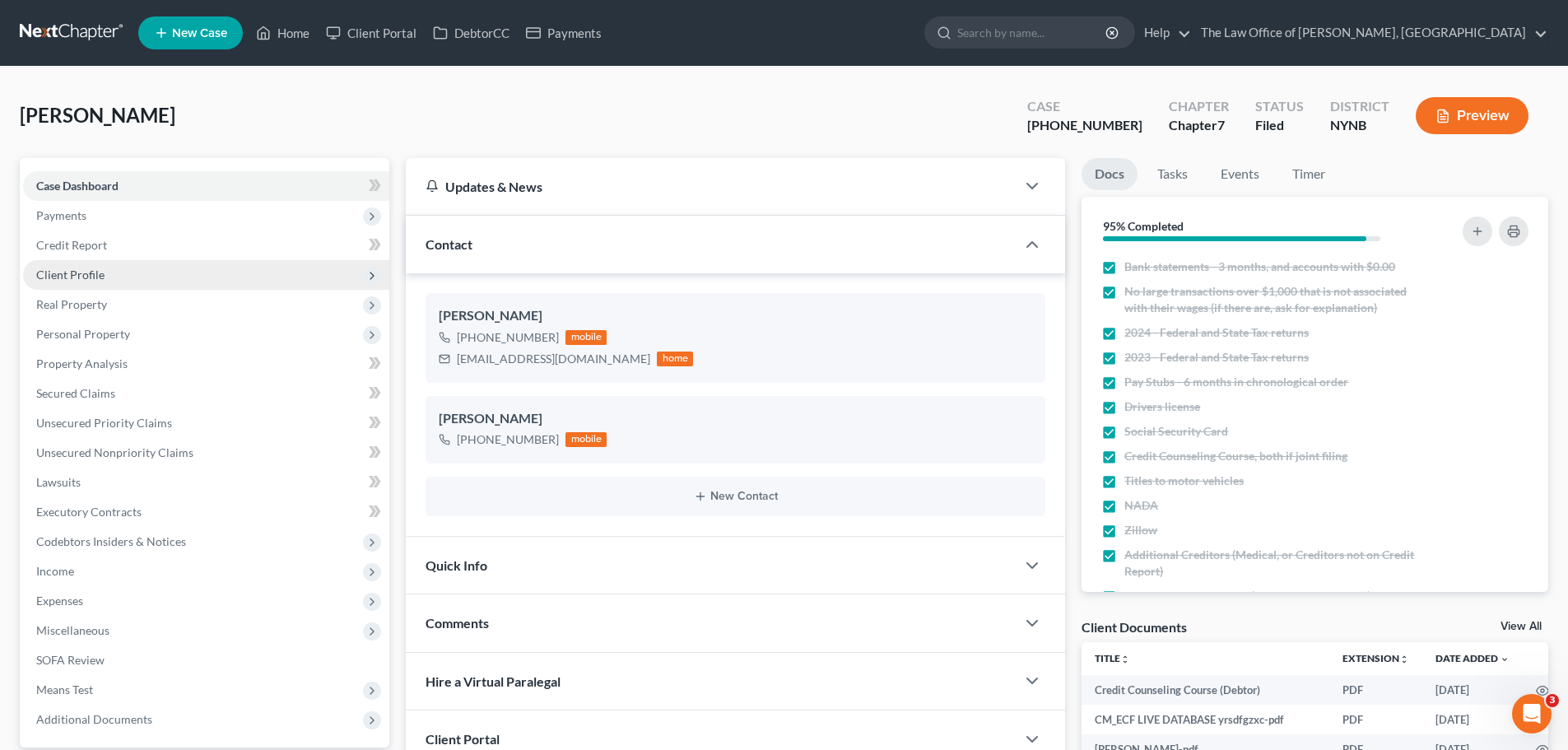
click at [91, 266] on span "Client Profile" at bounding box center [206, 275] width 366 height 30
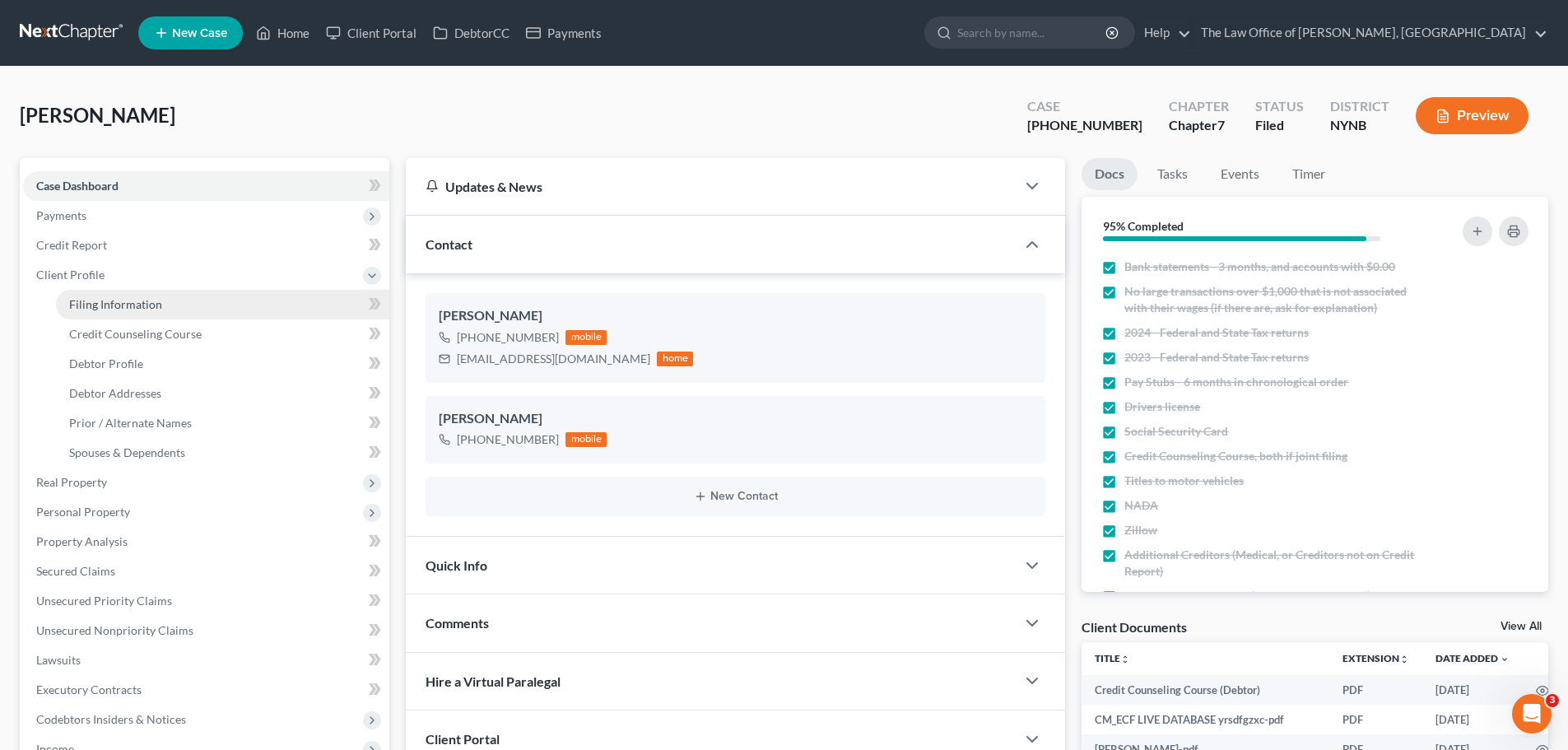
click at [123, 305] on span "Filing Information" at bounding box center [115, 303] width 93 height 14
select select "1"
select select "0"
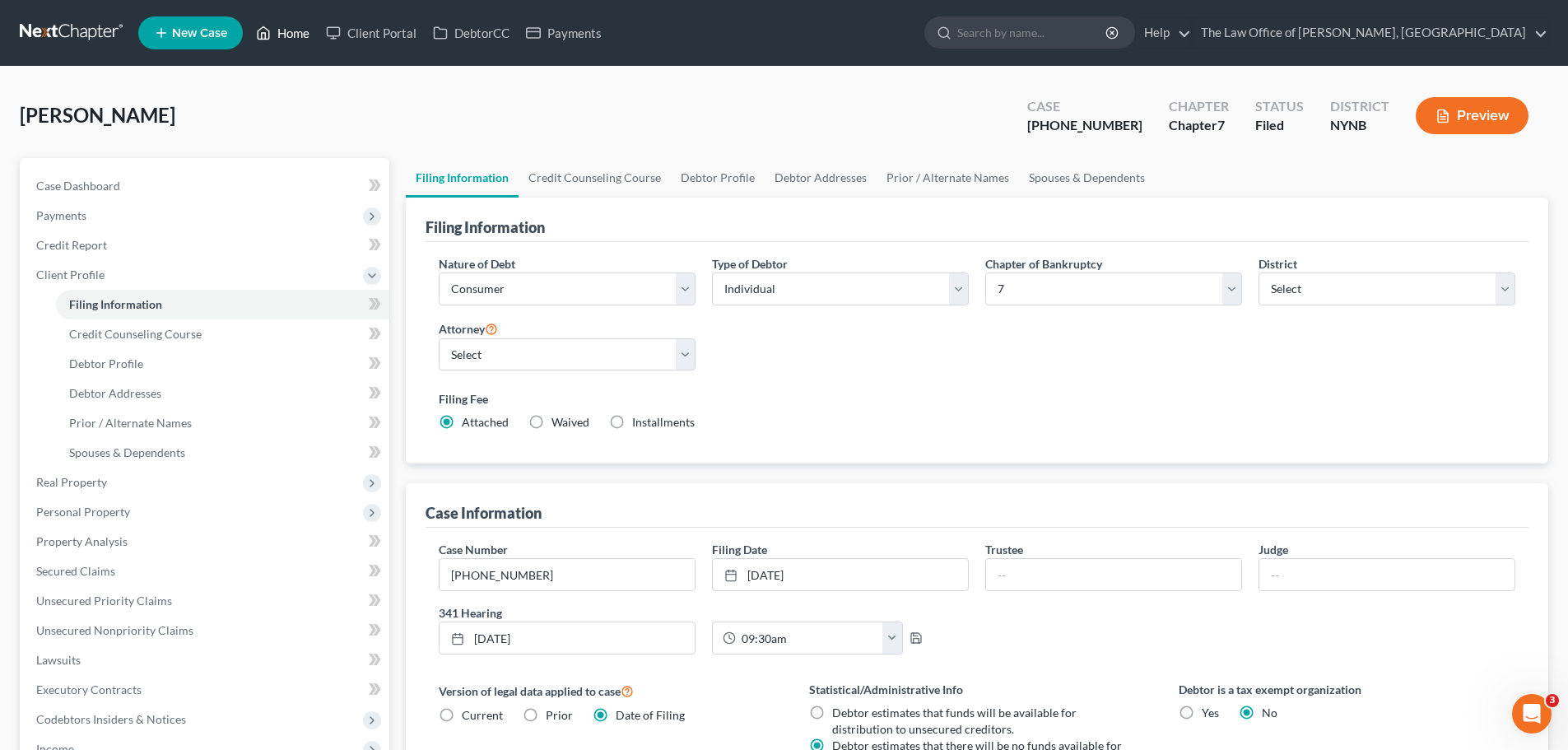
click at [302, 37] on link "Home" at bounding box center [283, 33] width 70 height 30
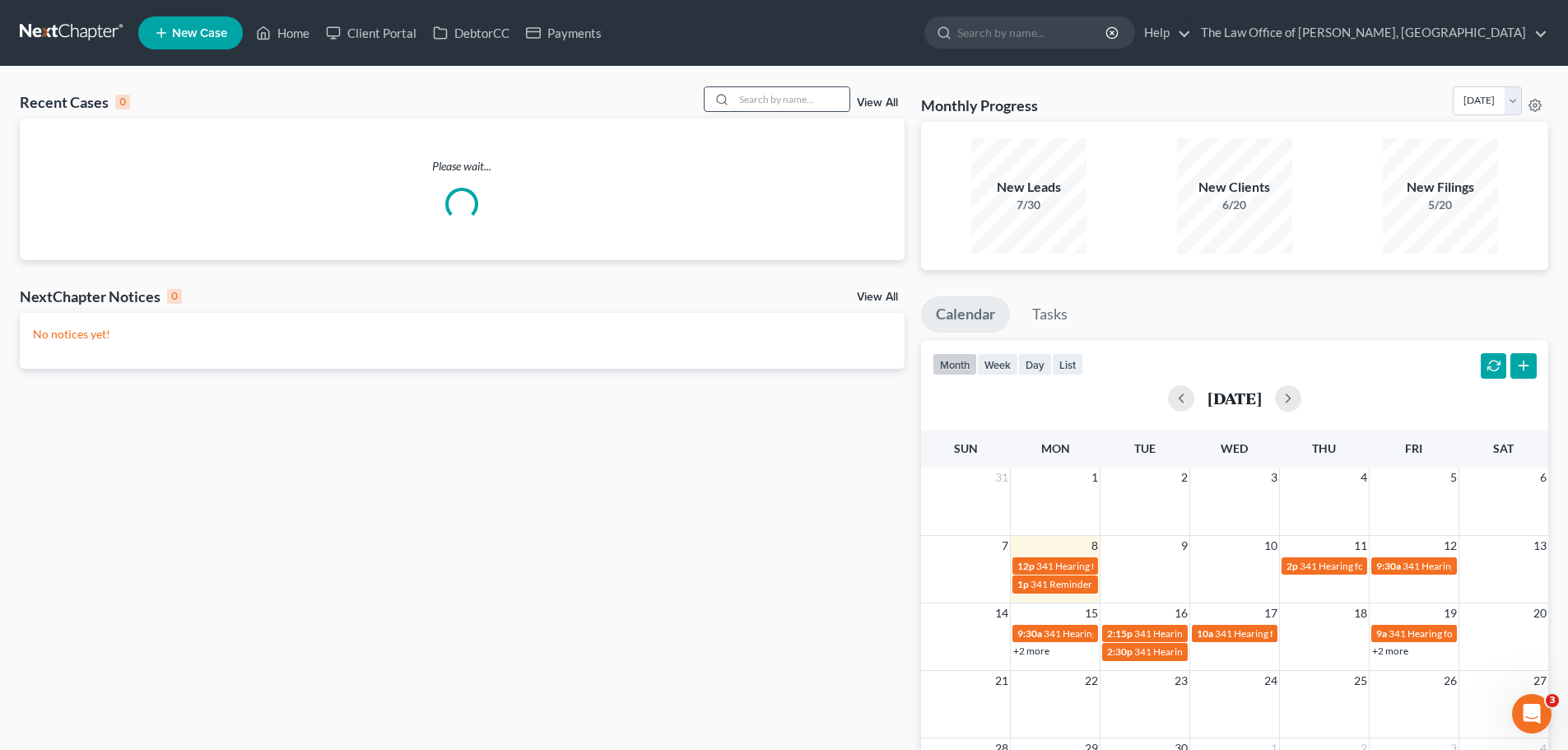
click at [791, 92] on input "search" at bounding box center [791, 98] width 115 height 23
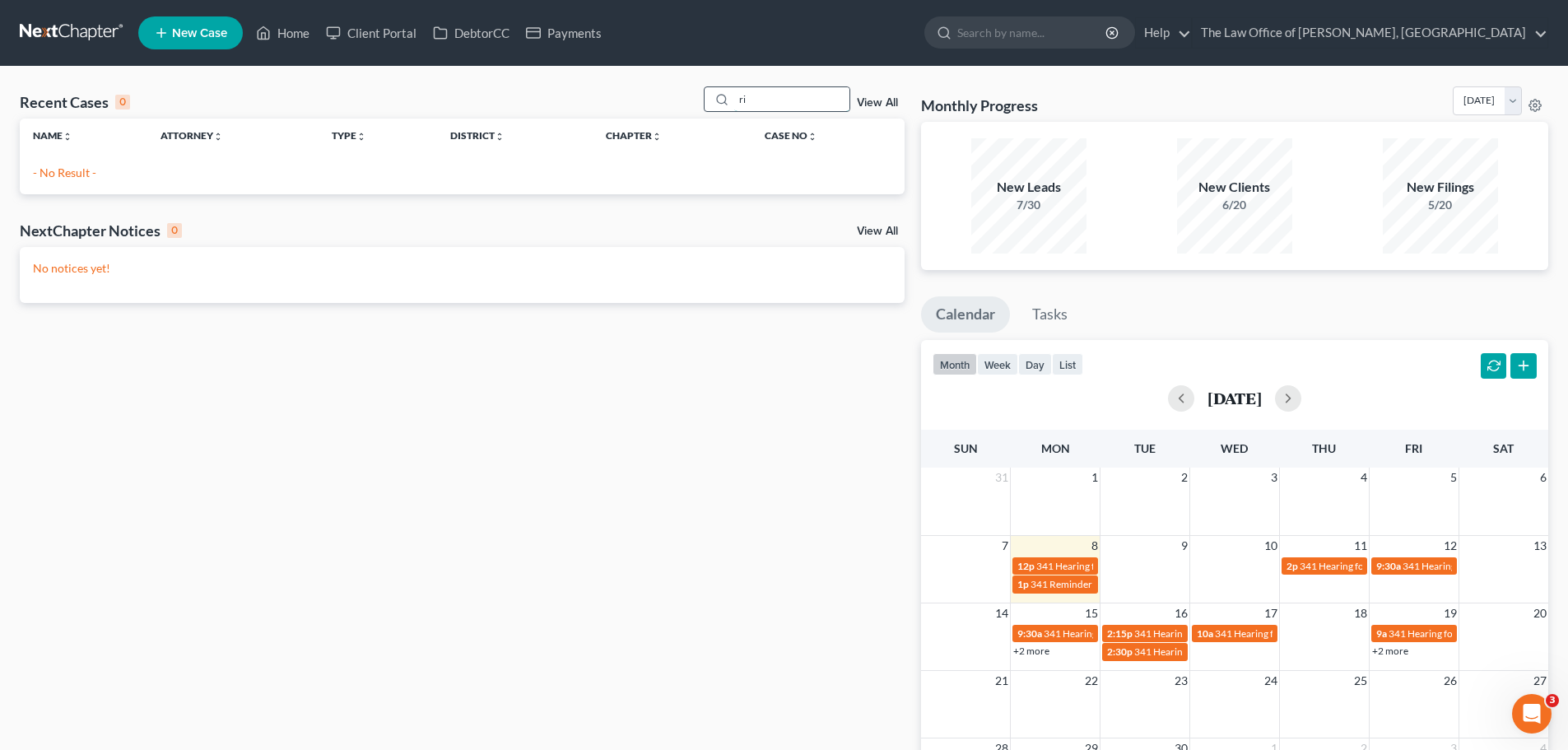
type input "r"
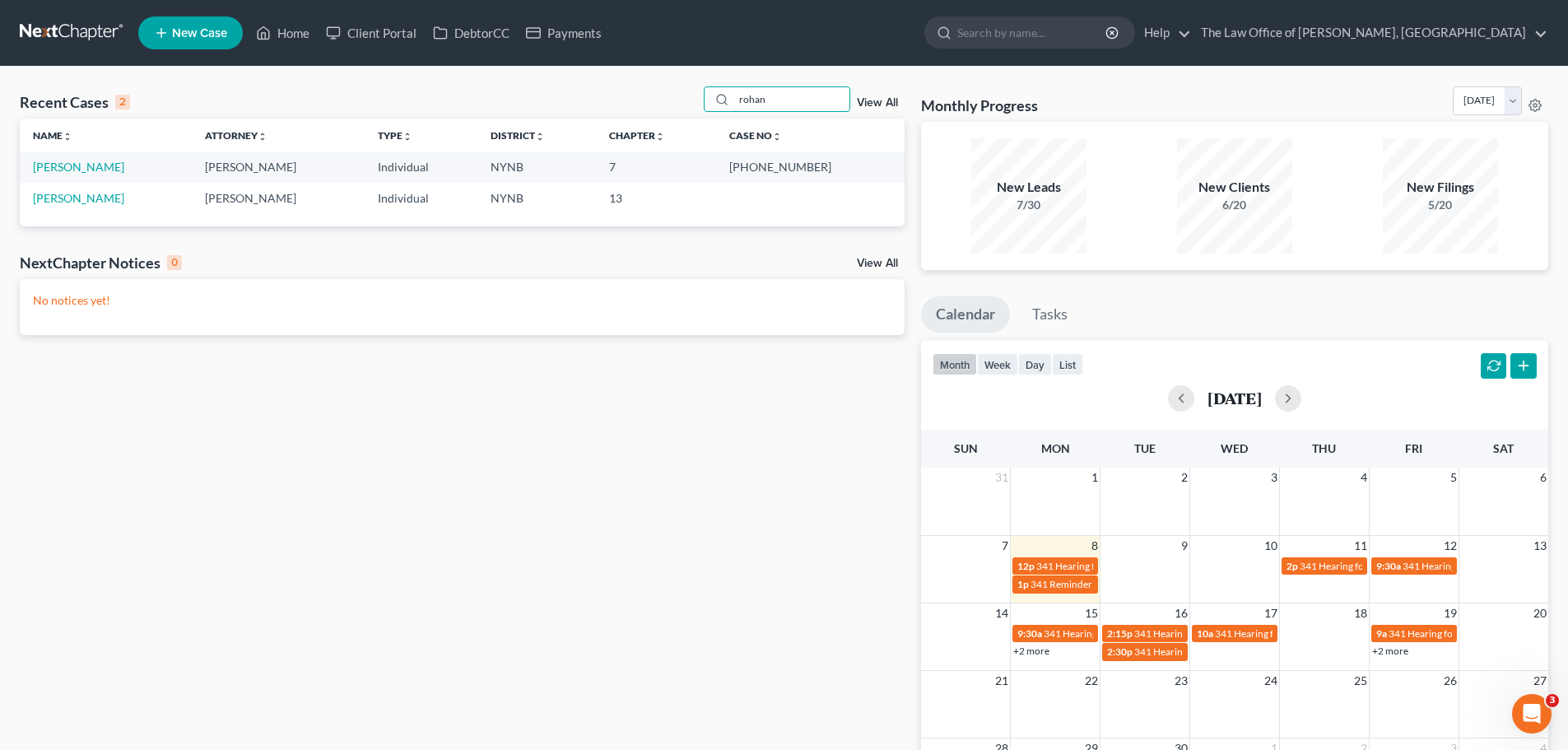
drag, startPoint x: 797, startPoint y: 104, endPoint x: 612, endPoint y: 89, distance: 185.6
click at [612, 89] on div "Recent Cases 2 rohan View All" at bounding box center [462, 102] width 885 height 32
click at [790, 94] on input "rohan" at bounding box center [791, 98] width 115 height 23
drag, startPoint x: 791, startPoint y: 96, endPoint x: 677, endPoint y: 96, distance: 114.0
click at [677, 96] on div "Recent Cases 2 rohan View All" at bounding box center [462, 102] width 885 height 32
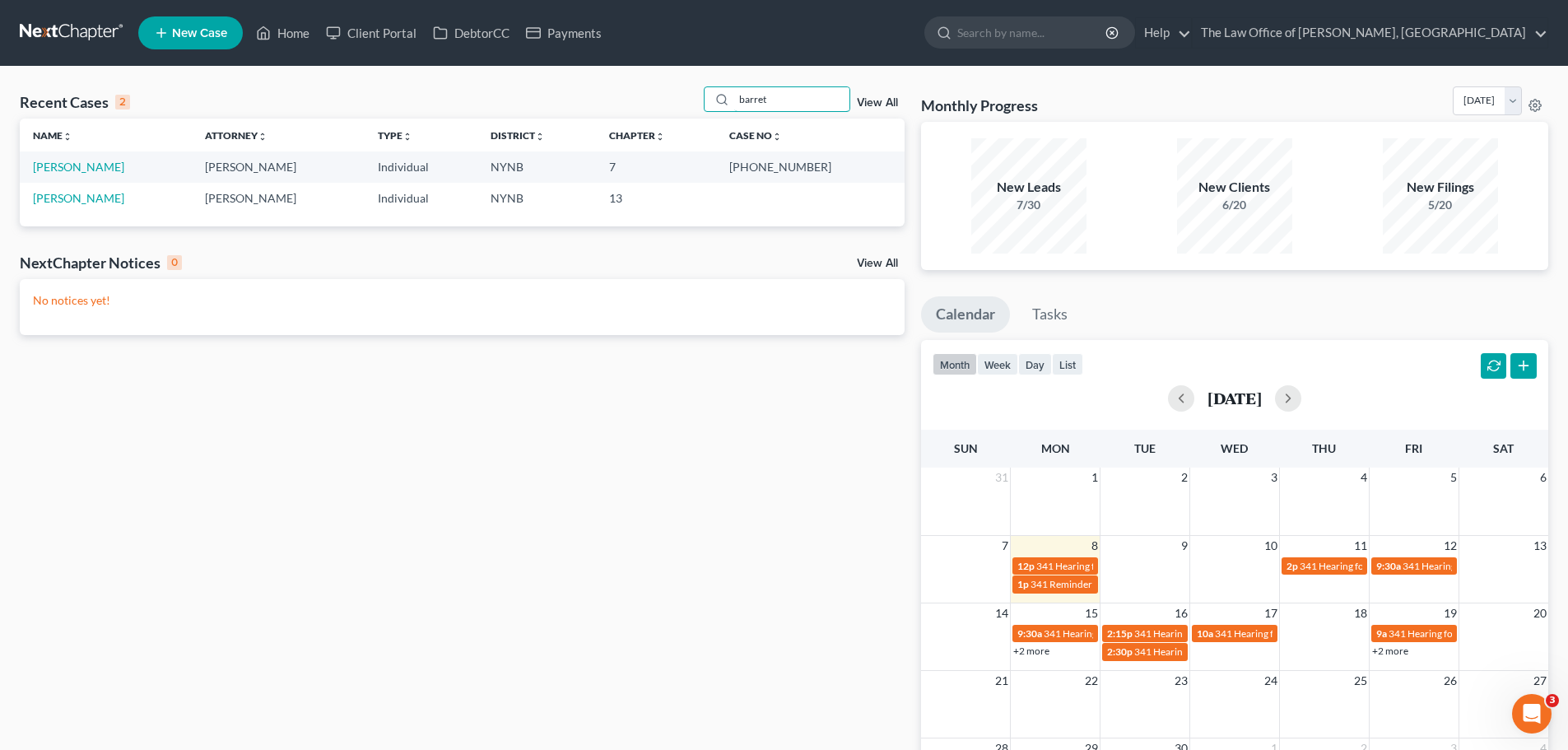
type input "barret"
click at [81, 201] on link "Barrett, Rohan" at bounding box center [79, 198] width 92 height 14
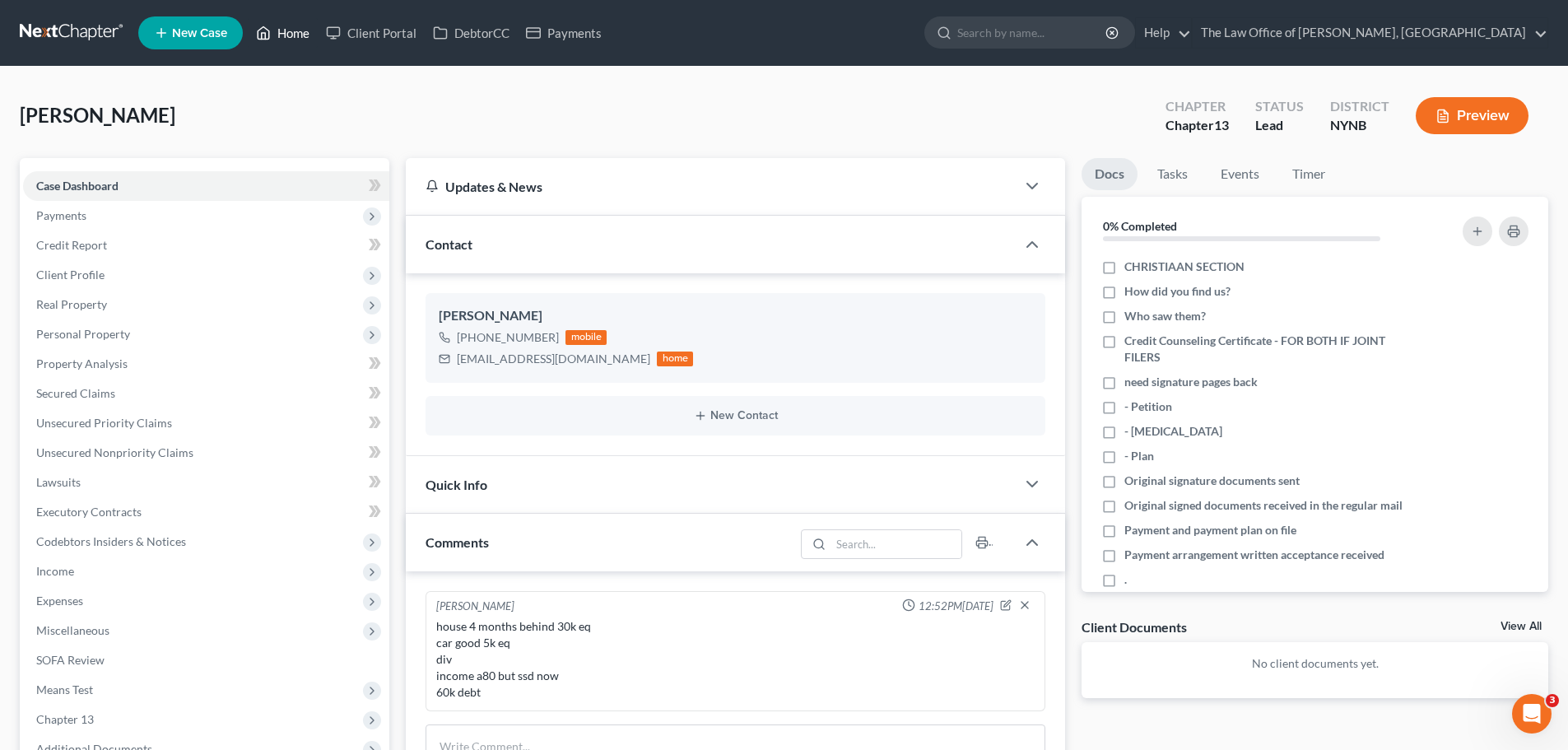
click at [288, 23] on link "Home" at bounding box center [283, 33] width 70 height 30
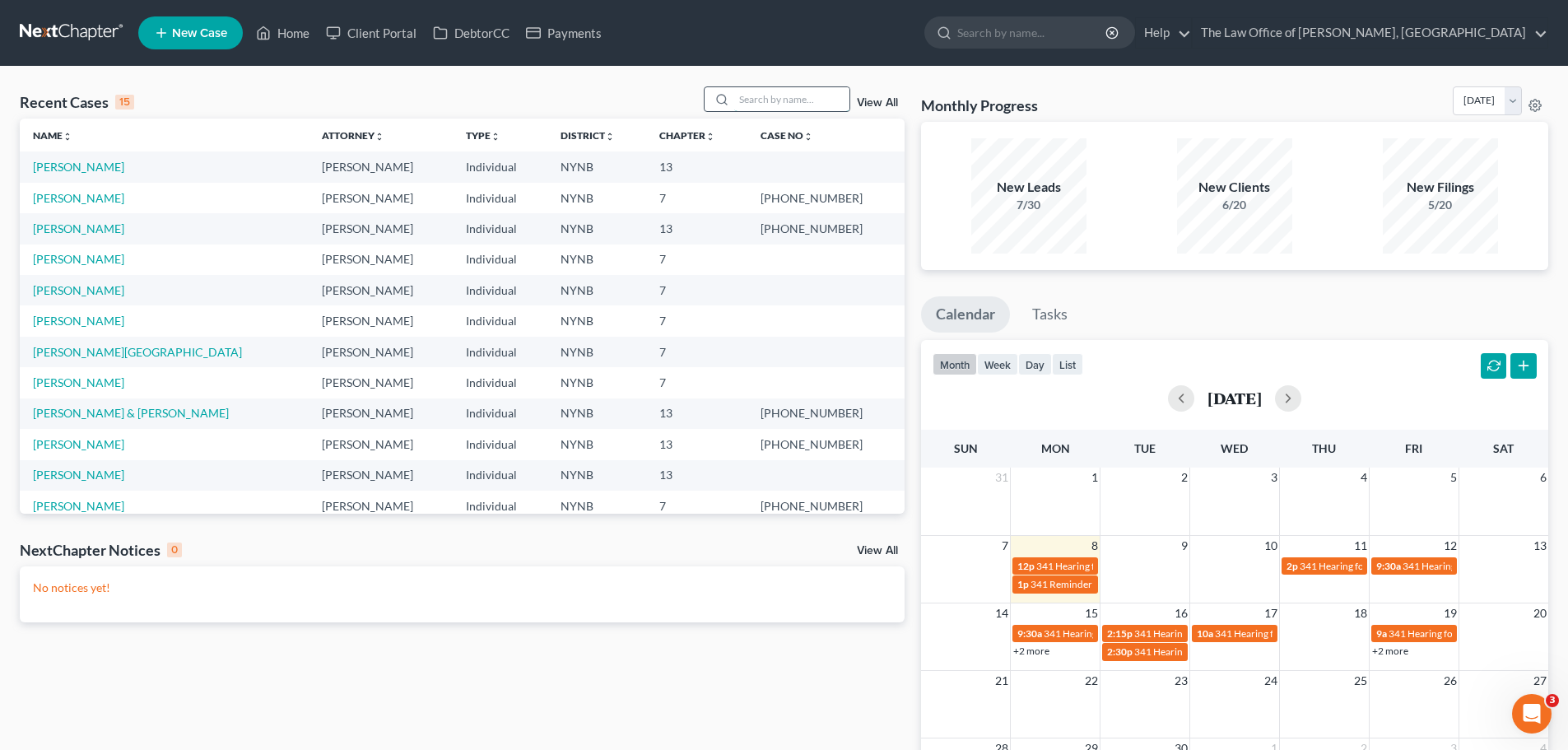
click at [800, 101] on input "search" at bounding box center [791, 98] width 115 height 23
type input "rohan"
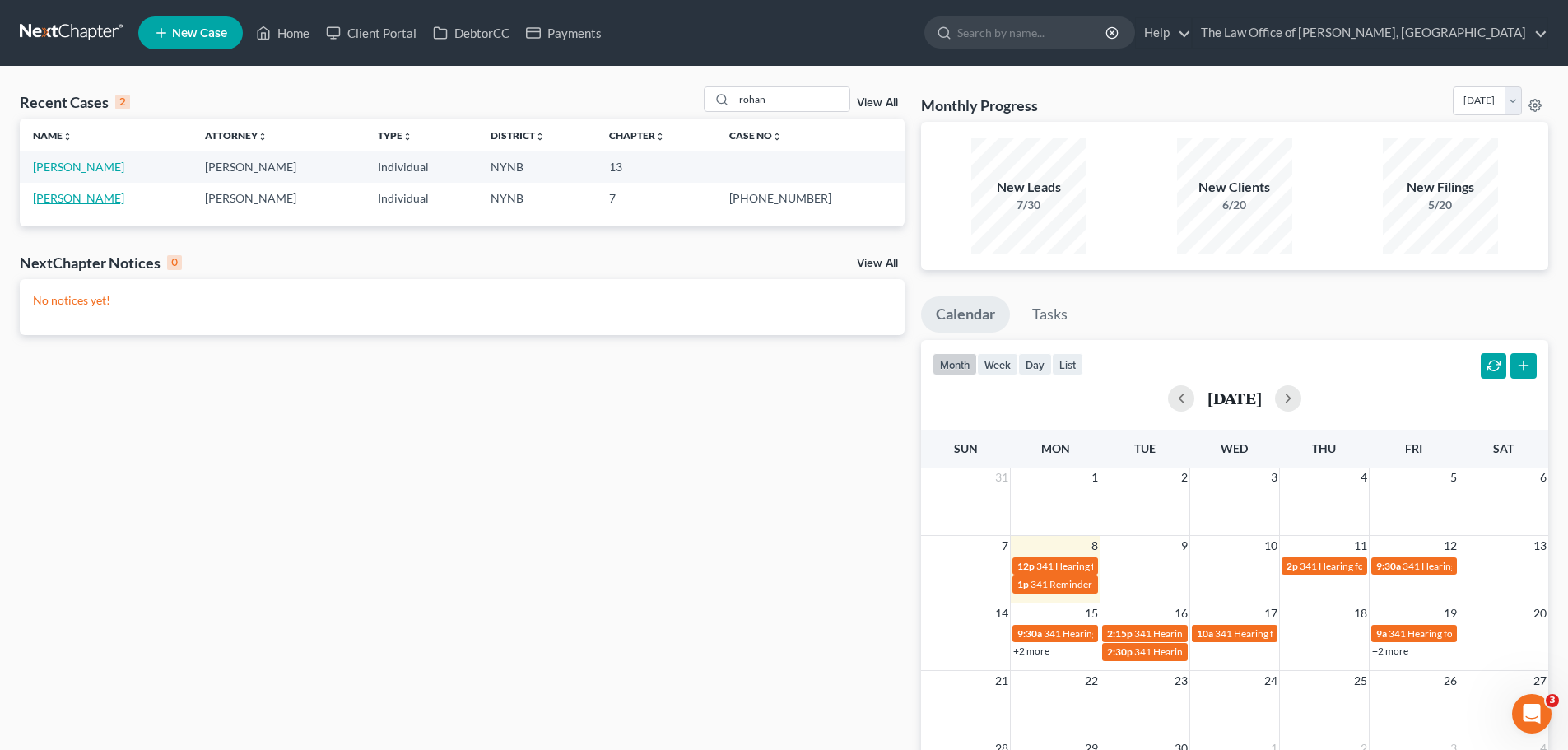
click at [50, 199] on link "Barrett, Rohan" at bounding box center [79, 198] width 92 height 14
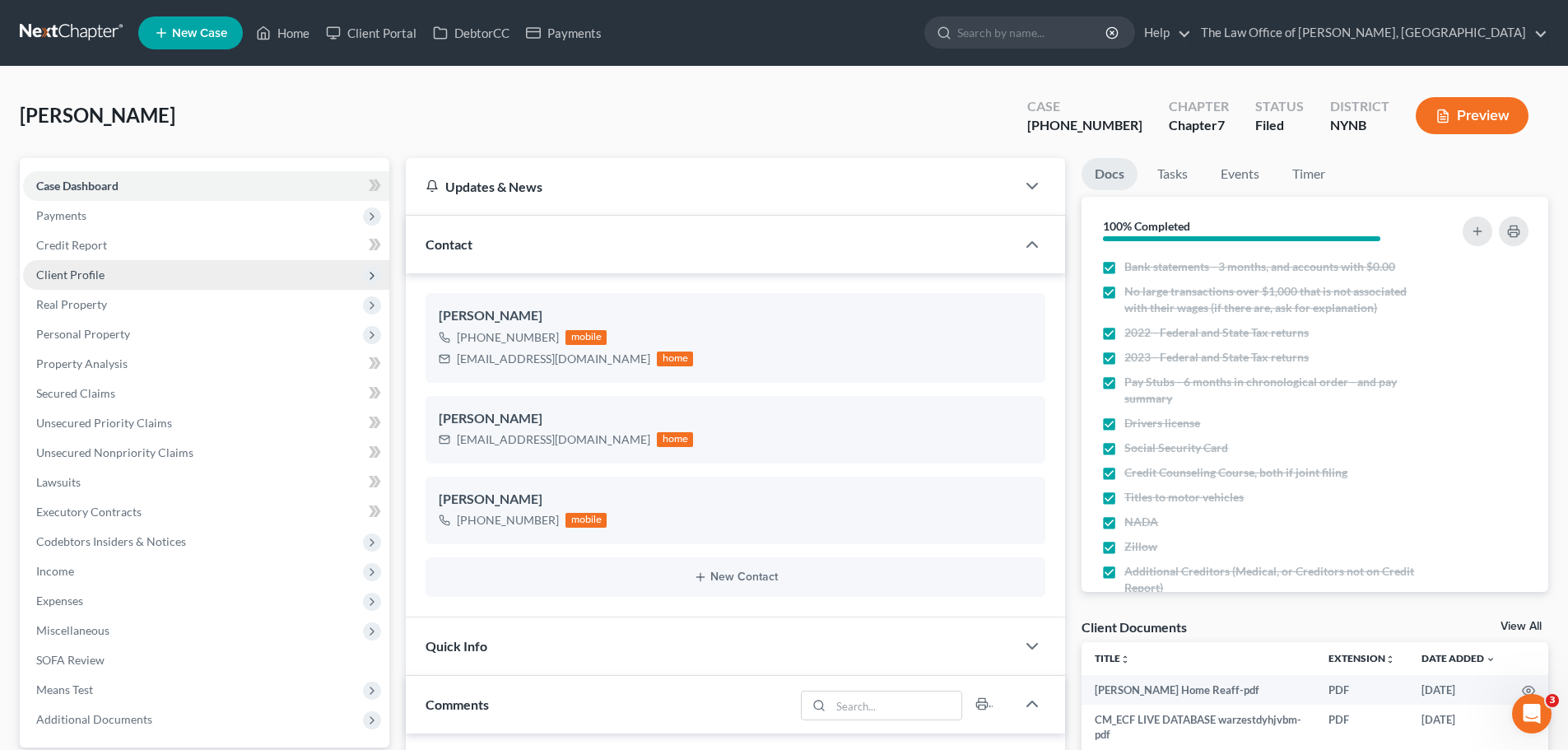
scroll to position [335, 0]
drag, startPoint x: 99, startPoint y: 267, endPoint x: 114, endPoint y: 283, distance: 21.9
click at [100, 268] on span "Client Profile" at bounding box center [70, 274] width 68 height 14
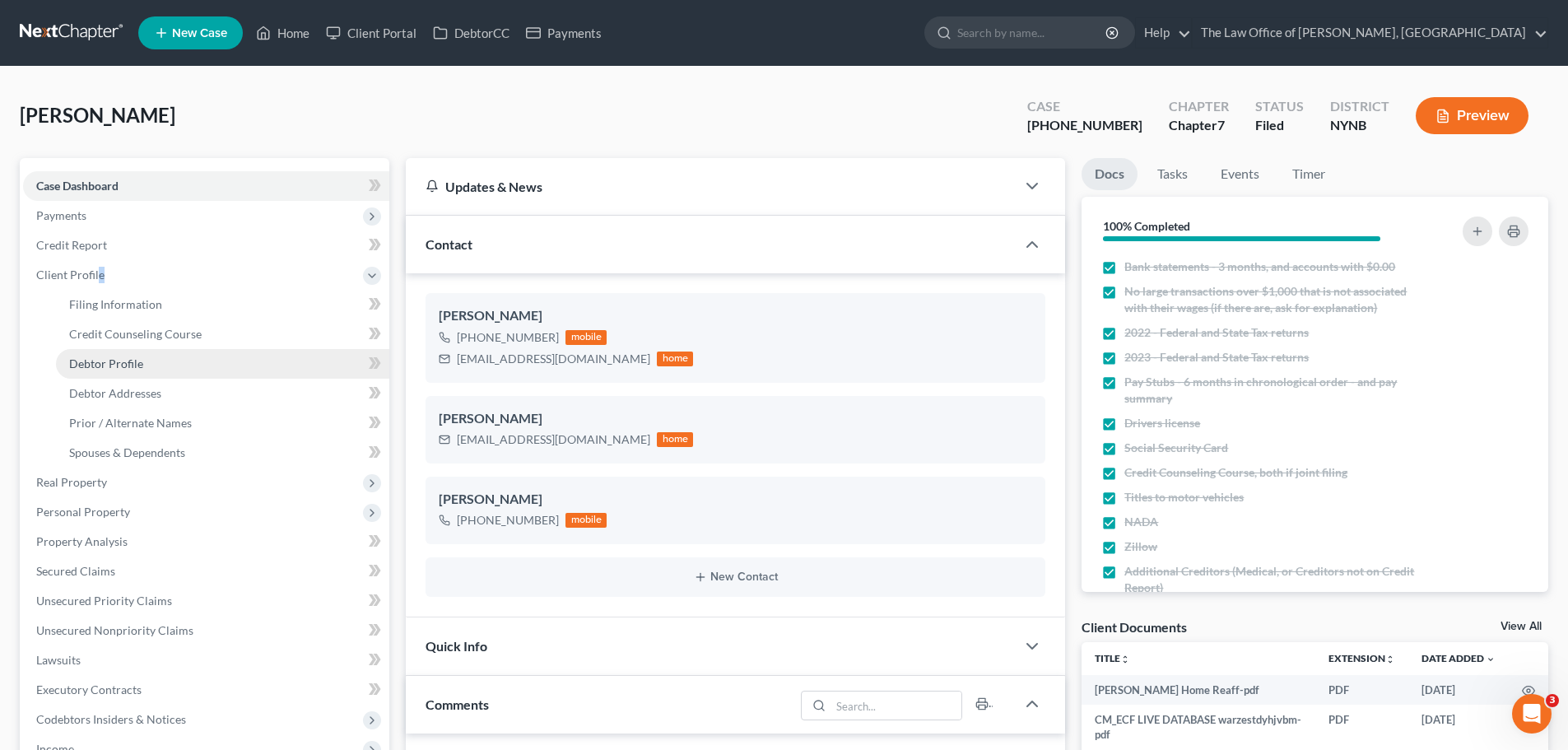
click at [118, 363] on span "Debtor Profile" at bounding box center [106, 363] width 74 height 14
select select "3"
select select "2"
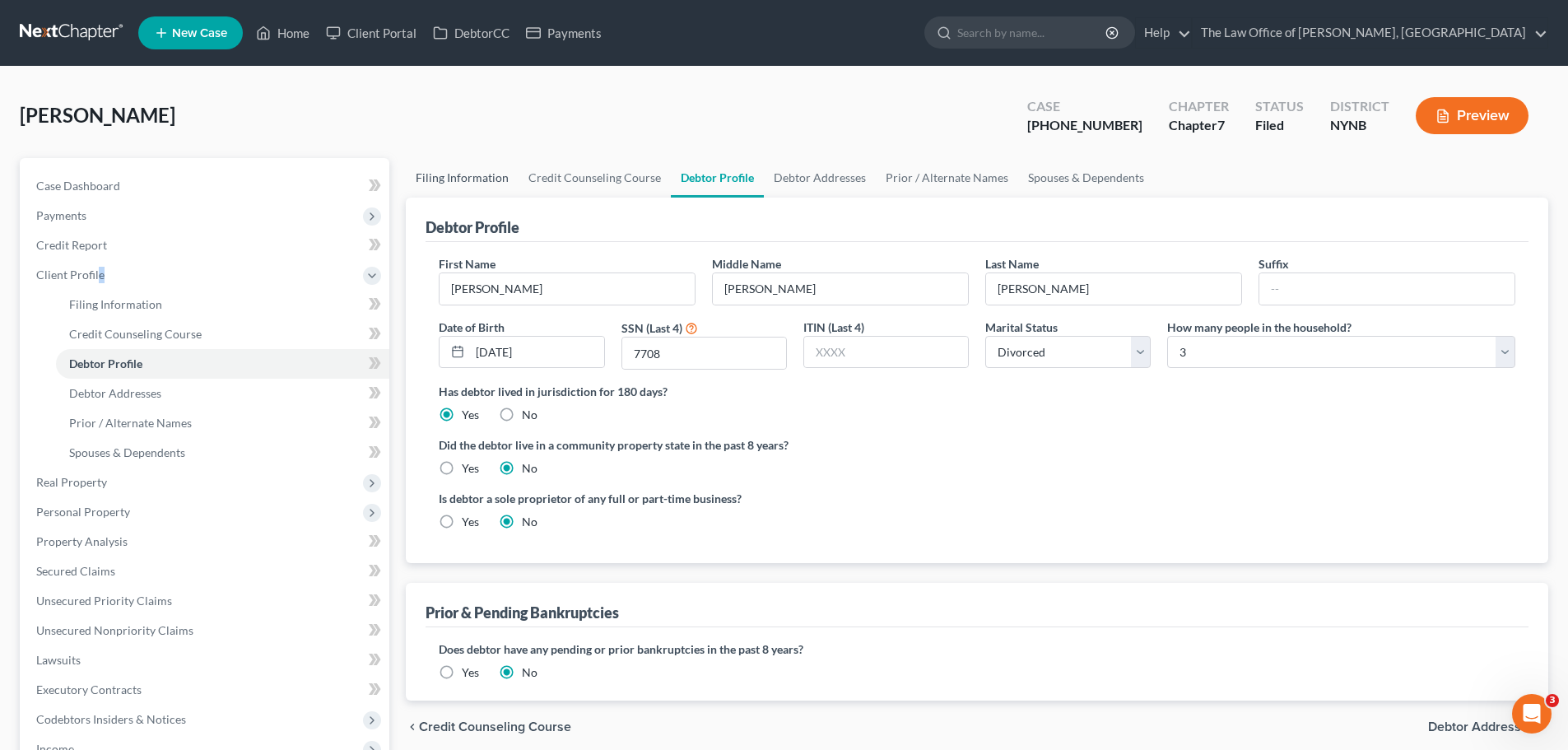
click at [457, 175] on link "Filing Information" at bounding box center [462, 178] width 112 height 39
select select "1"
select select "0"
select select "54"
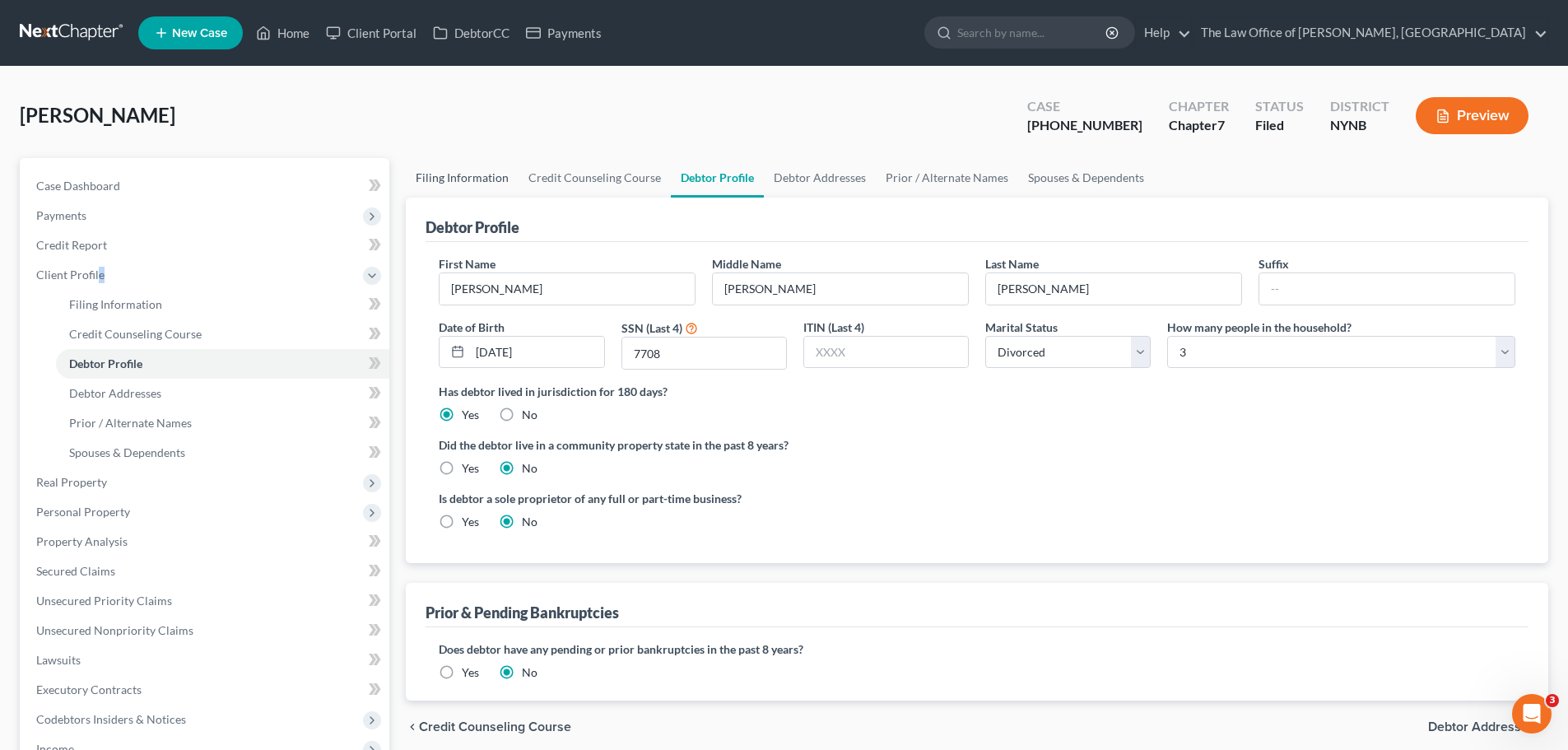
select select "0"
select select "35"
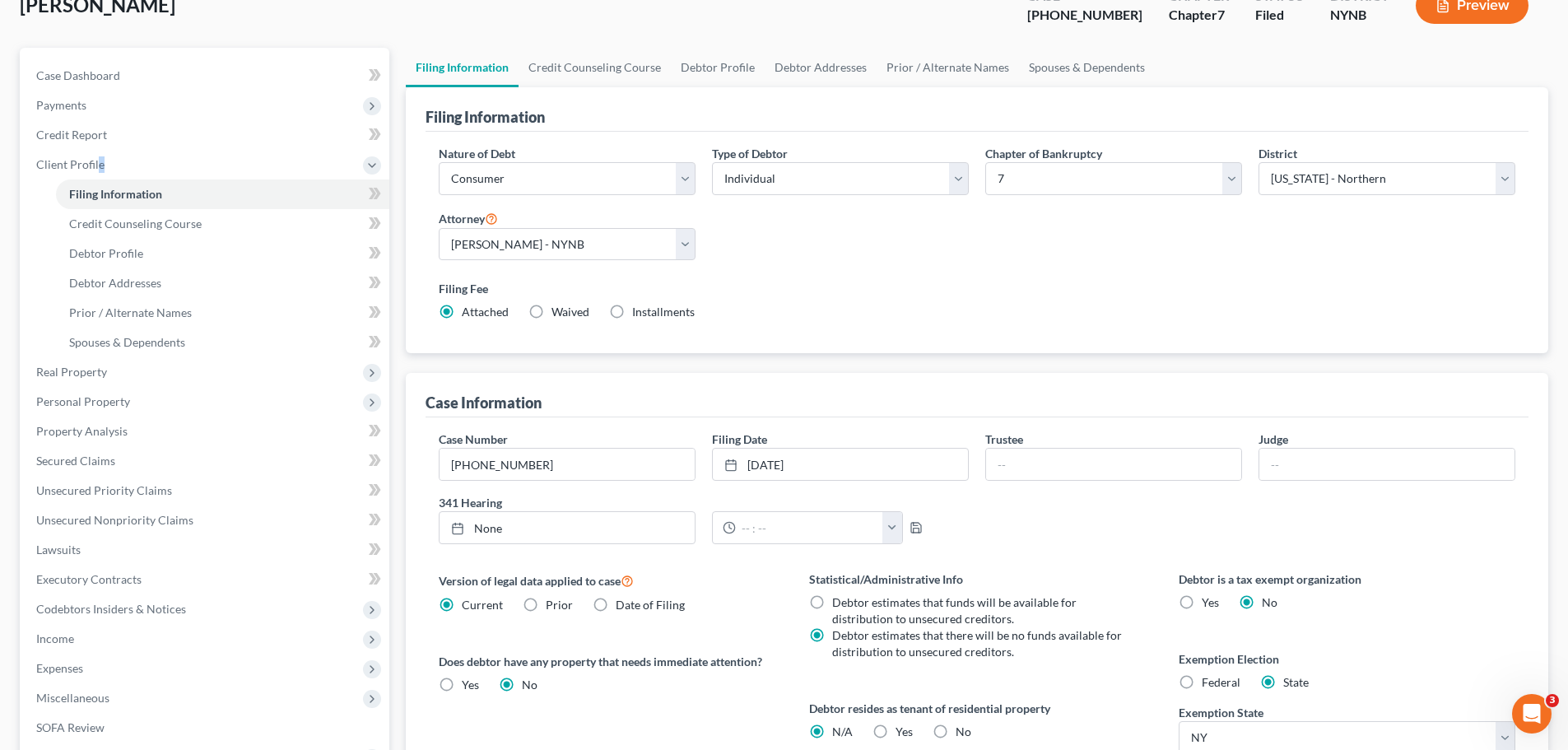
scroll to position [165, 0]
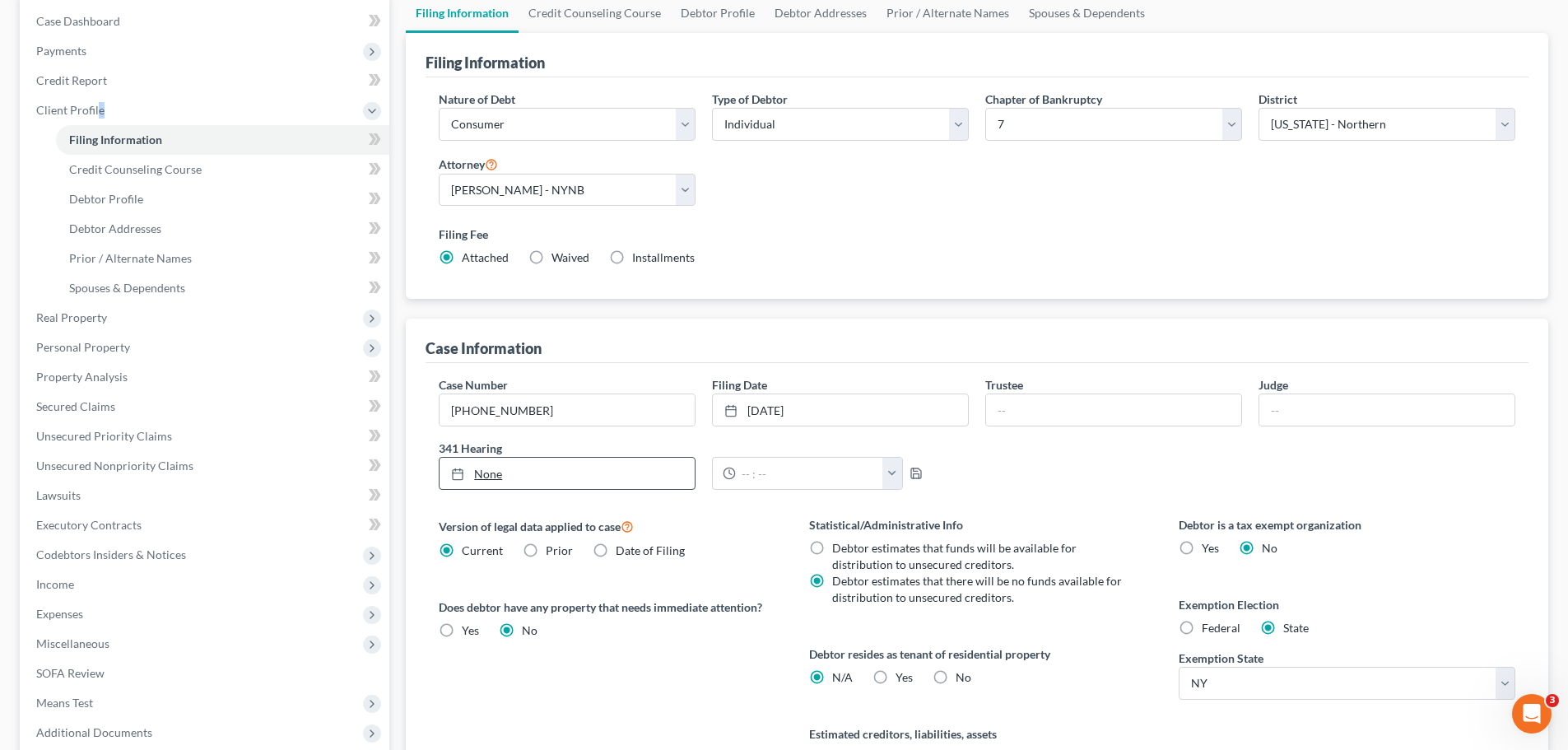
type input "9/8/2025"
click at [492, 468] on link "9/8/2025" at bounding box center [567, 473] width 255 height 31
click at [892, 477] on button "button" at bounding box center [892, 473] width 20 height 31
click at [911, 566] on link "8:30am" at bounding box center [925, 567] width 92 height 28
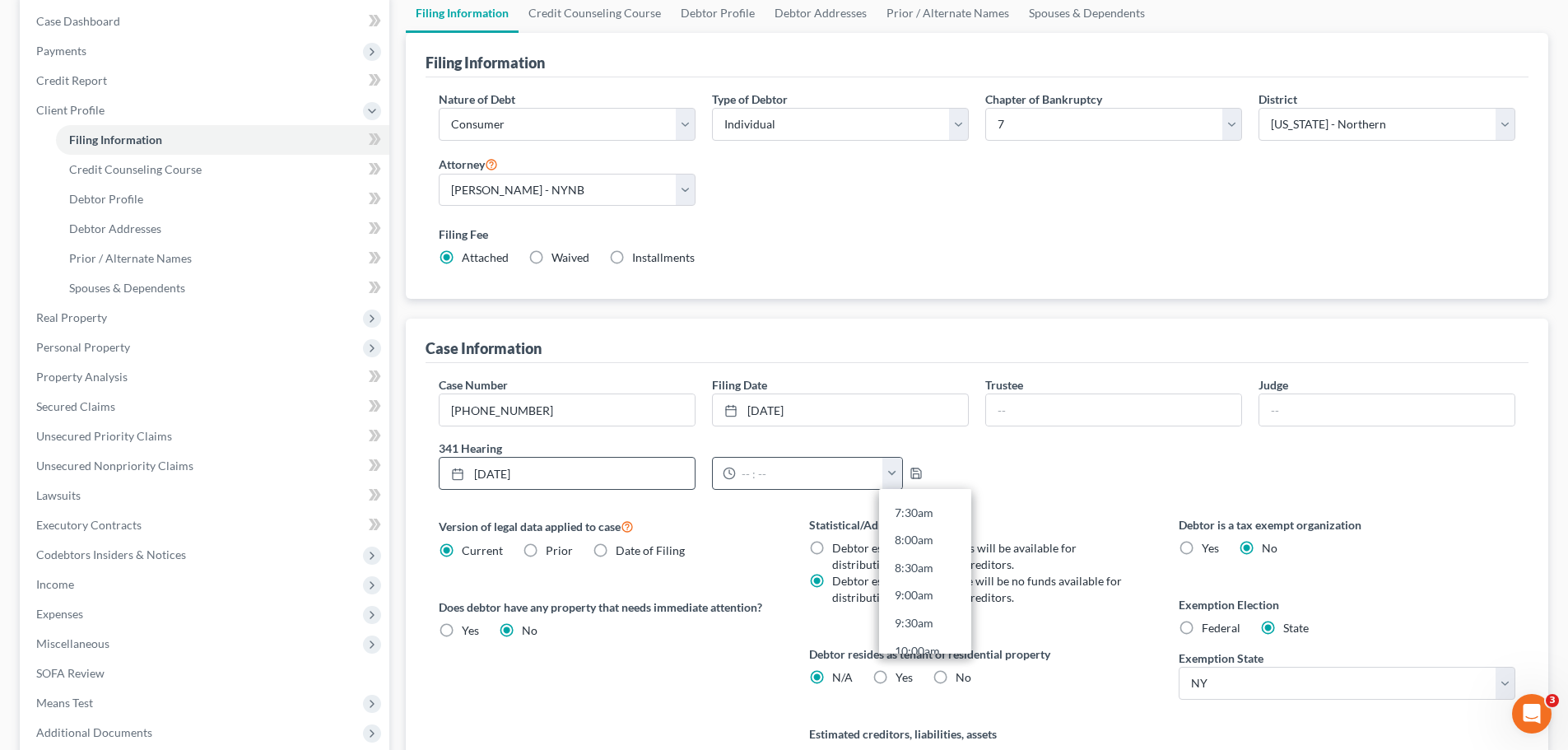
type input "8:30am"
click at [1028, 472] on div "Case Number 25-10828-1 Filing Date 7/23/2025 close Date 7/23/2025 Time 12:00 AM…" at bounding box center [977, 439] width 1093 height 126
click at [981, 478] on div "Case Number 25-10828-1 Filing Date 7/23/2025 close Date 7/23/2025 Time 12:00 AM…" at bounding box center [977, 439] width 1093 height 126
click at [914, 474] on polyline "button" at bounding box center [916, 476] width 6 height 4
click at [1095, 414] on input "text" at bounding box center [1114, 409] width 255 height 31
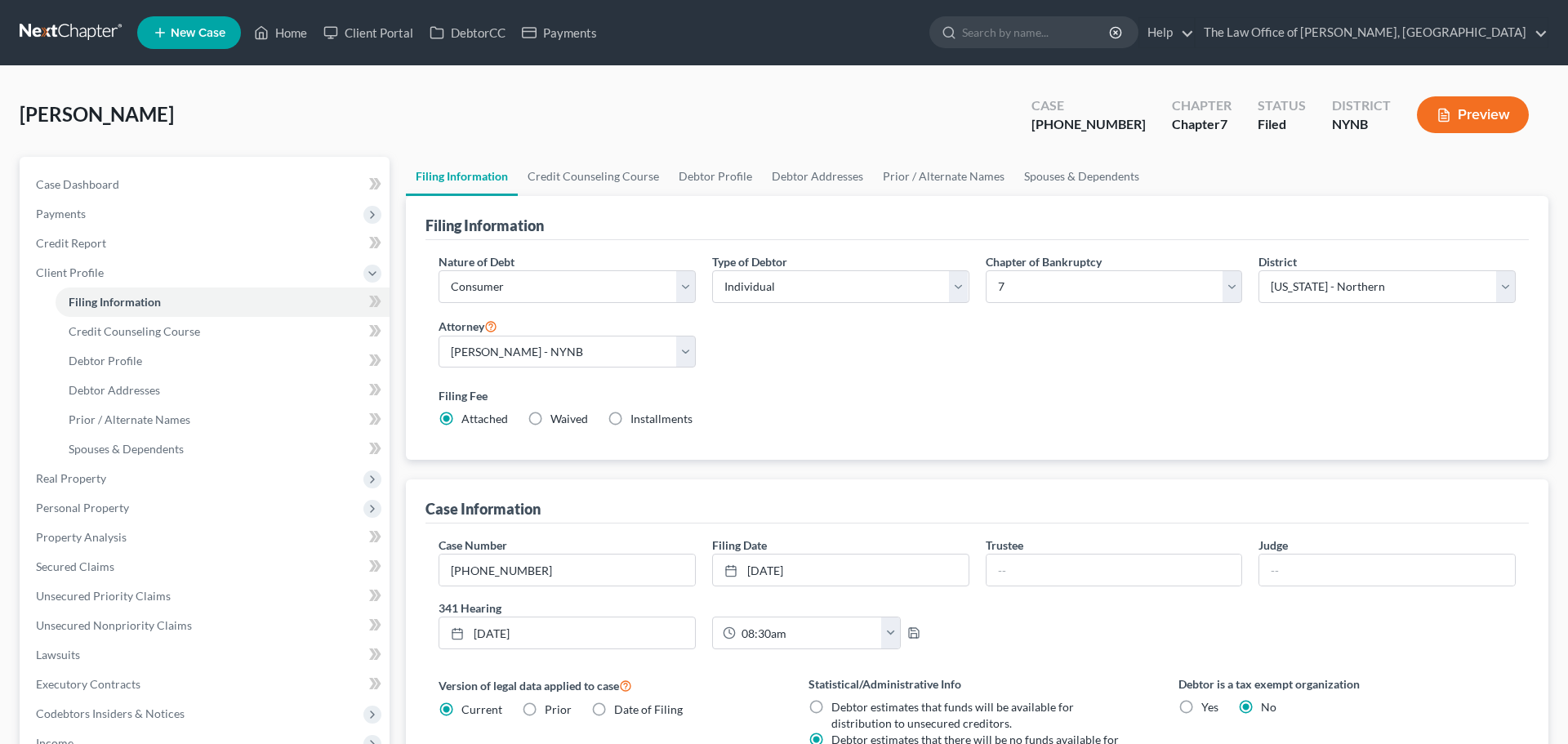
select select "1"
select select "0"
select select "54"
select select "0"
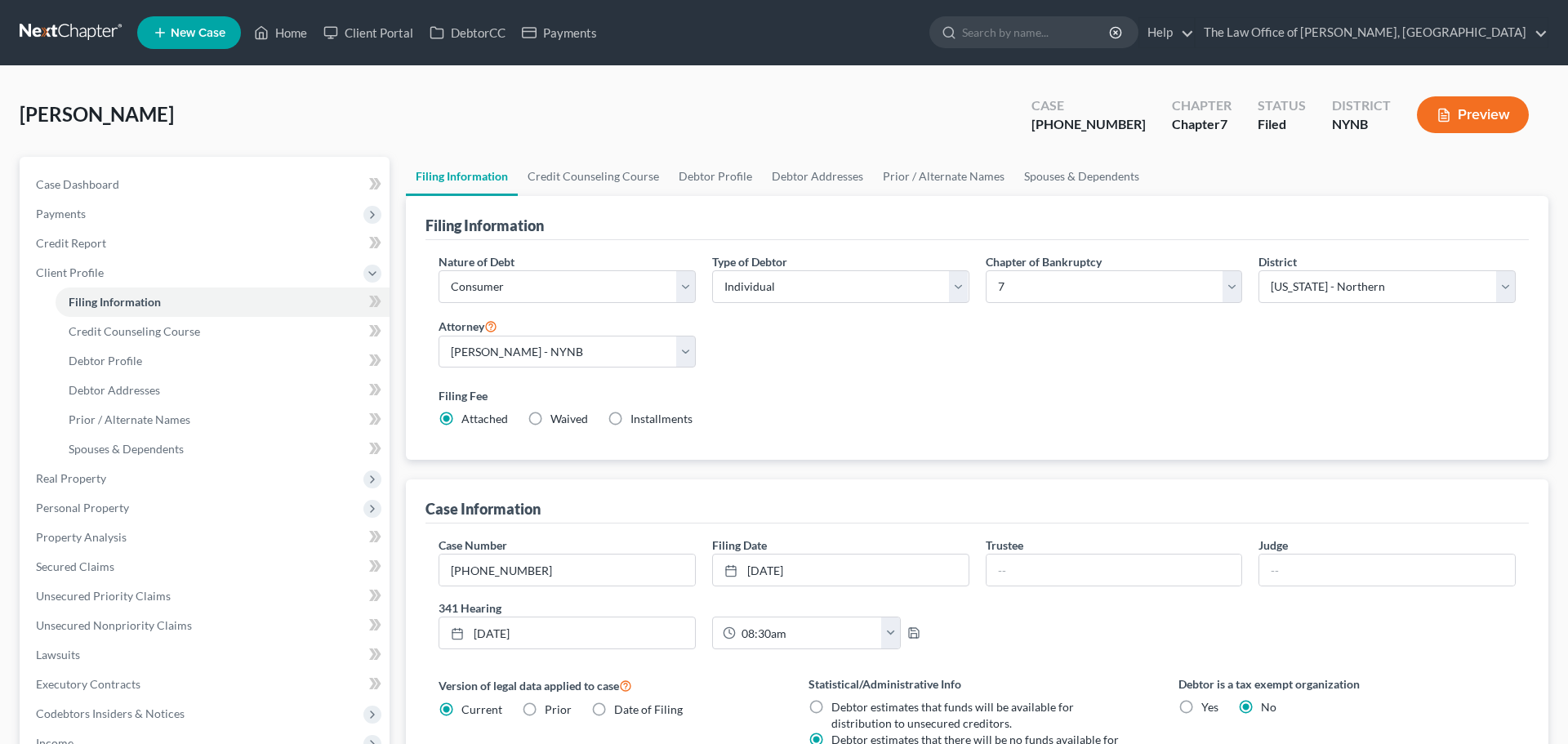
select select "35"
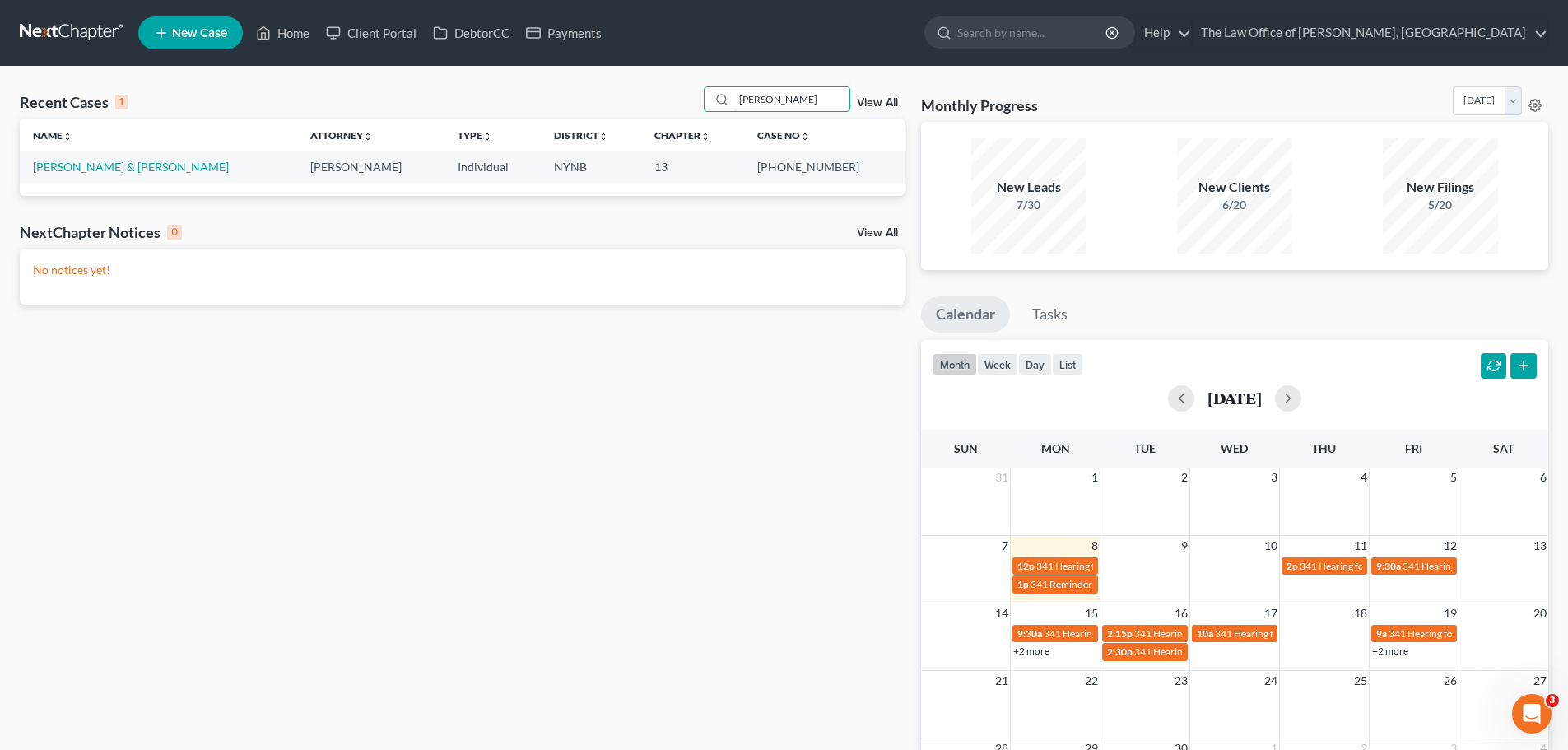
drag, startPoint x: 784, startPoint y: 100, endPoint x: 678, endPoint y: 98, distance: 106.0
click at [678, 98] on div "Recent Cases 1 [PERSON_NAME] View All" at bounding box center [462, 102] width 885 height 32
type input "[PERSON_NAME]"
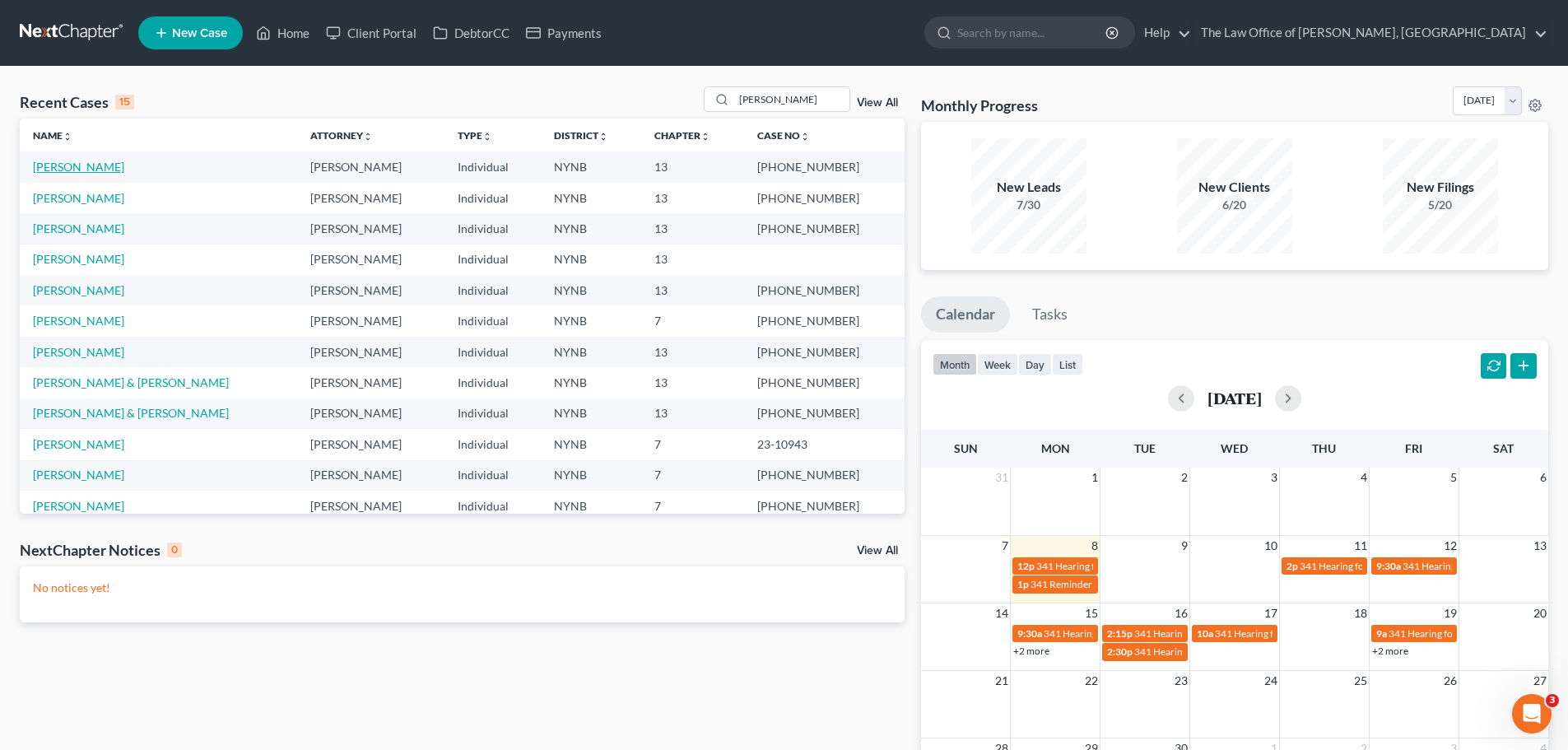
click at [86, 163] on link "[PERSON_NAME]" at bounding box center [79, 166] width 92 height 14
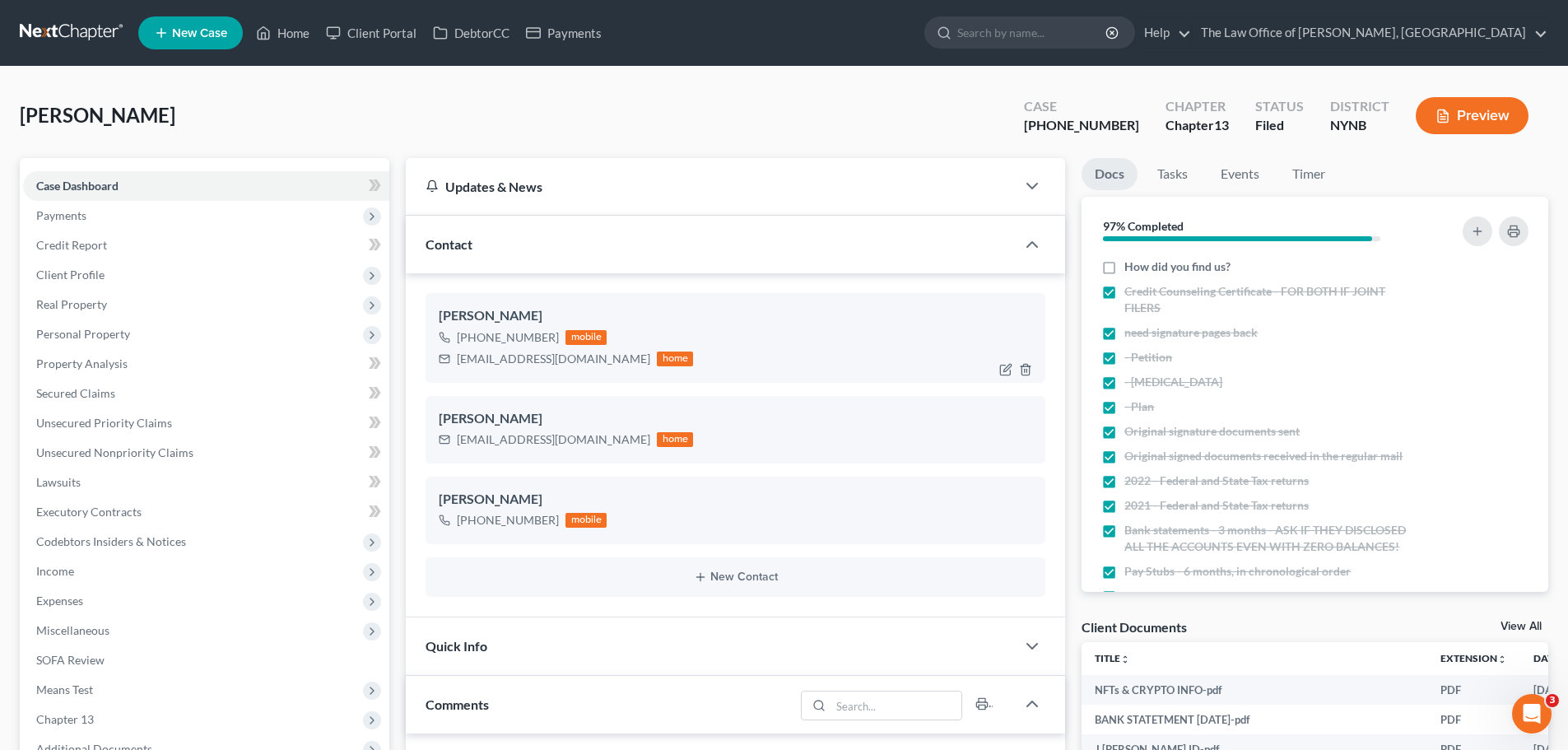
click at [517, 363] on div "[EMAIL_ADDRESS][DOMAIN_NAME]" at bounding box center [554, 359] width 194 height 17
copy div "[EMAIL_ADDRESS][DOMAIN_NAME]"
